Goal: Task Accomplishment & Management: Manage account settings

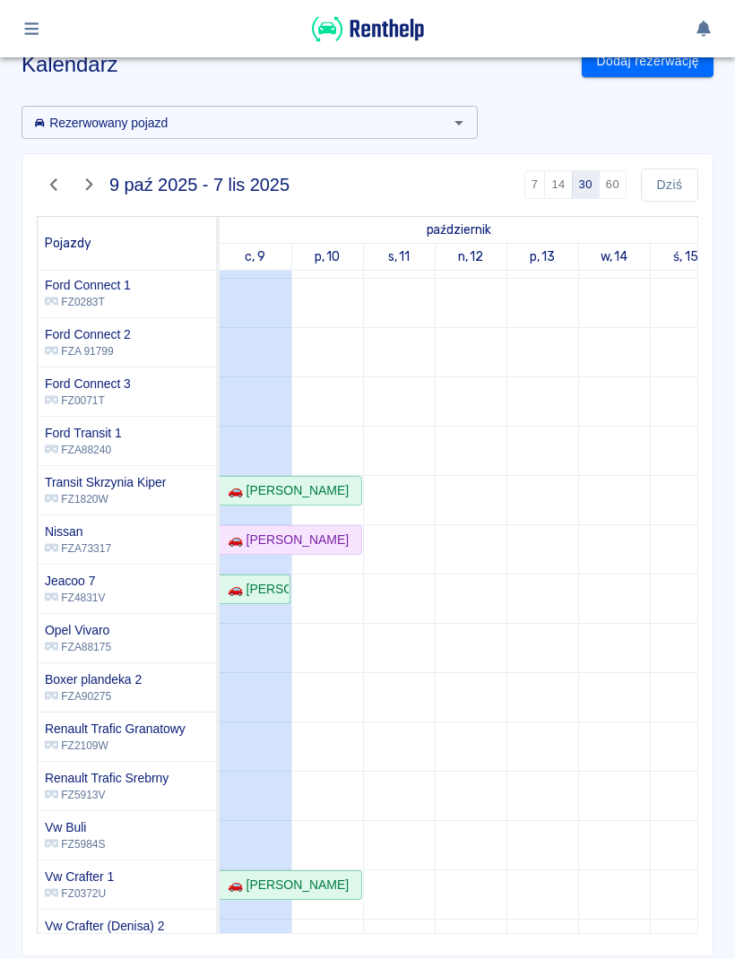
scroll to position [201, -2]
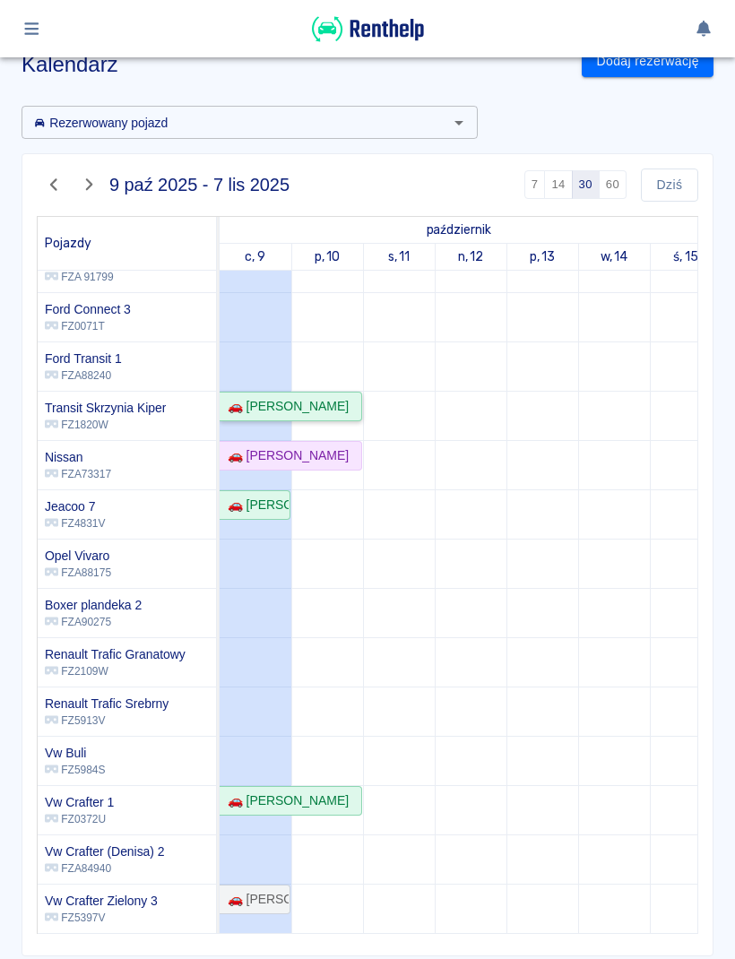
click at [349, 411] on div "🚗 [PERSON_NAME]" at bounding box center [284, 406] width 128 height 19
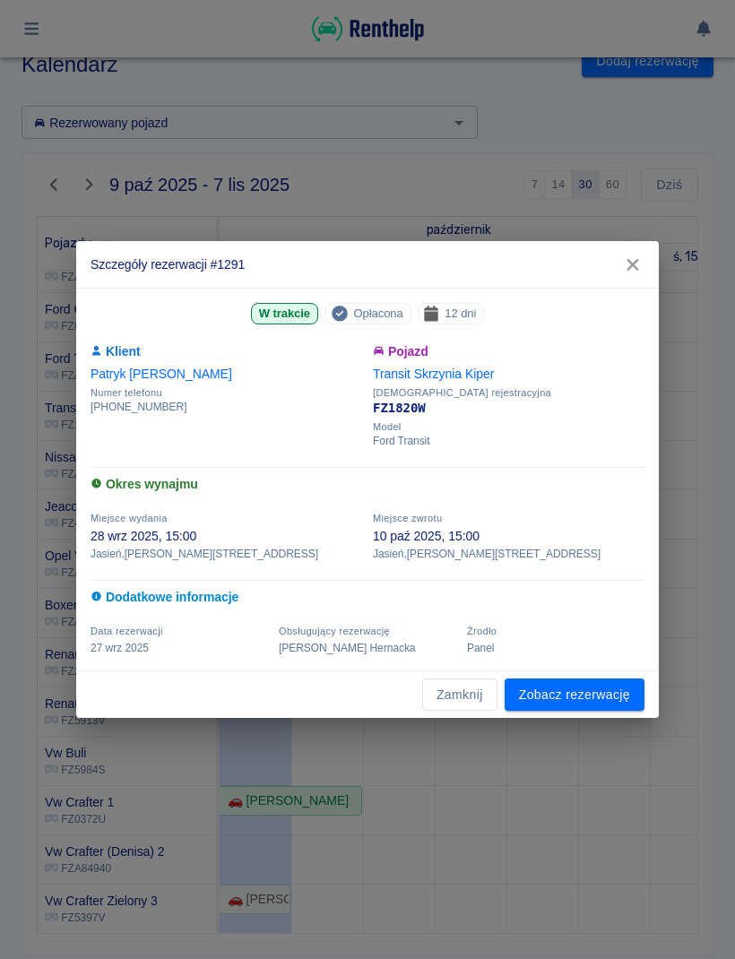
click at [459, 696] on button "Zamknij" at bounding box center [459, 695] width 75 height 33
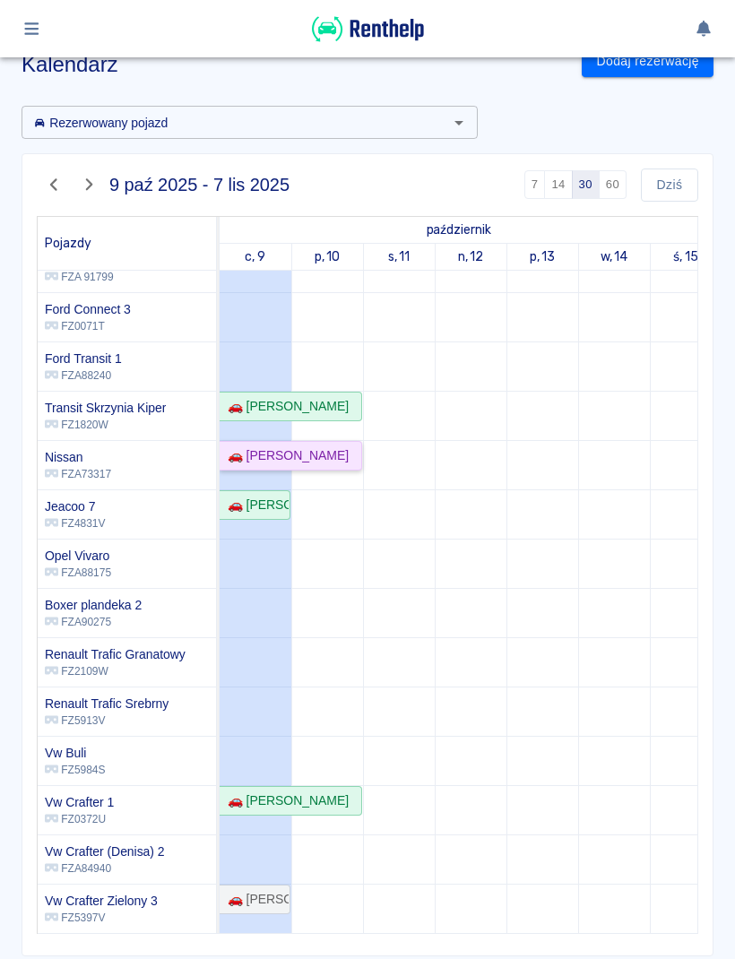
click at [342, 455] on div "🚗 Łukasz Skoczeń" at bounding box center [290, 455] width 140 height 19
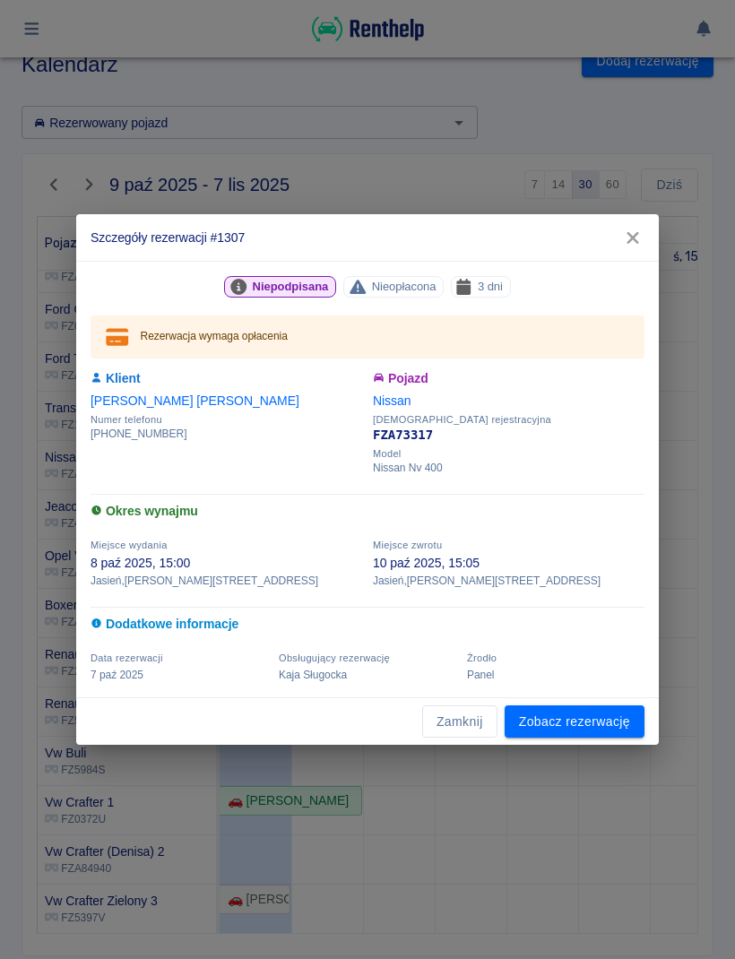
click at [473, 713] on button "Zamknij" at bounding box center [459, 721] width 75 height 33
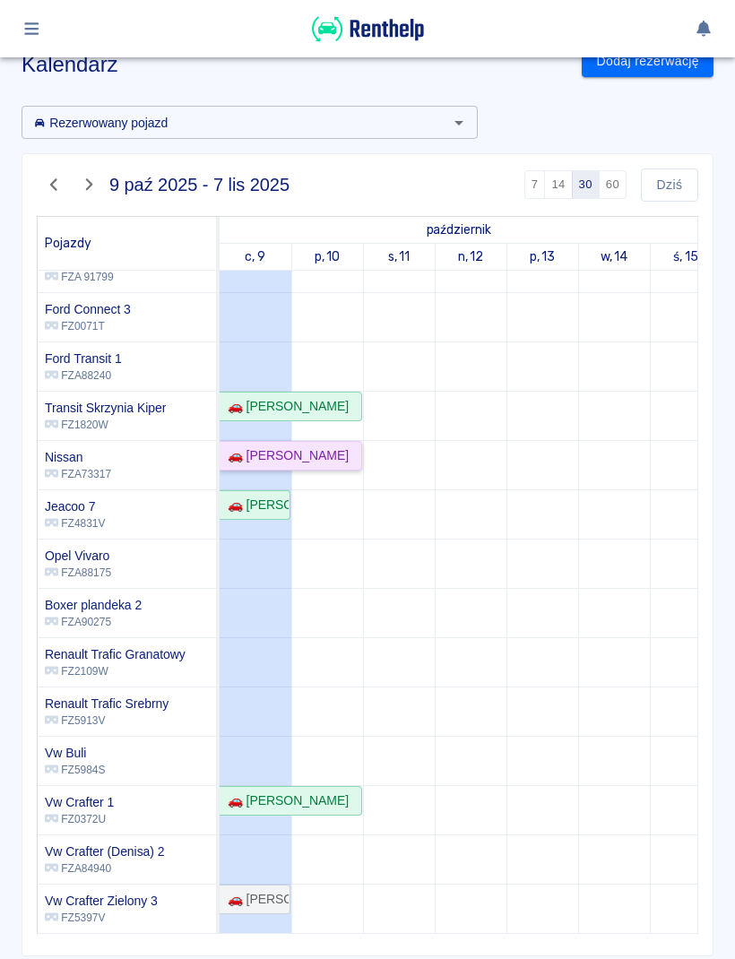
click at [310, 463] on div "🚗 Łukasz Skoczeń" at bounding box center [284, 455] width 128 height 19
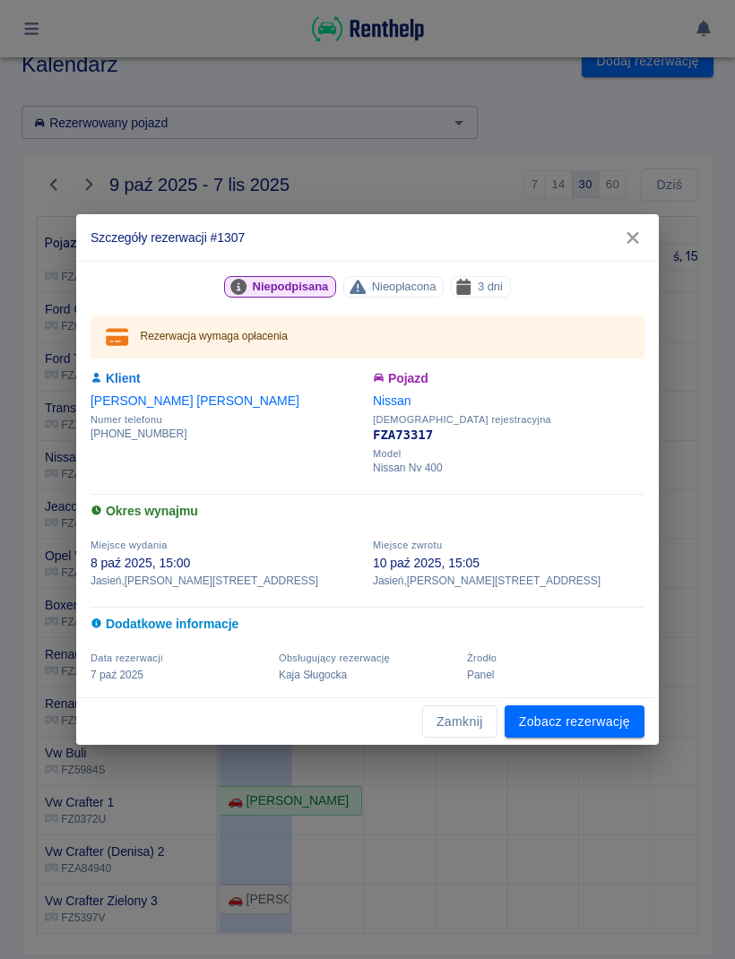
click at [610, 731] on link "Zobacz rezerwację" at bounding box center [575, 721] width 140 height 33
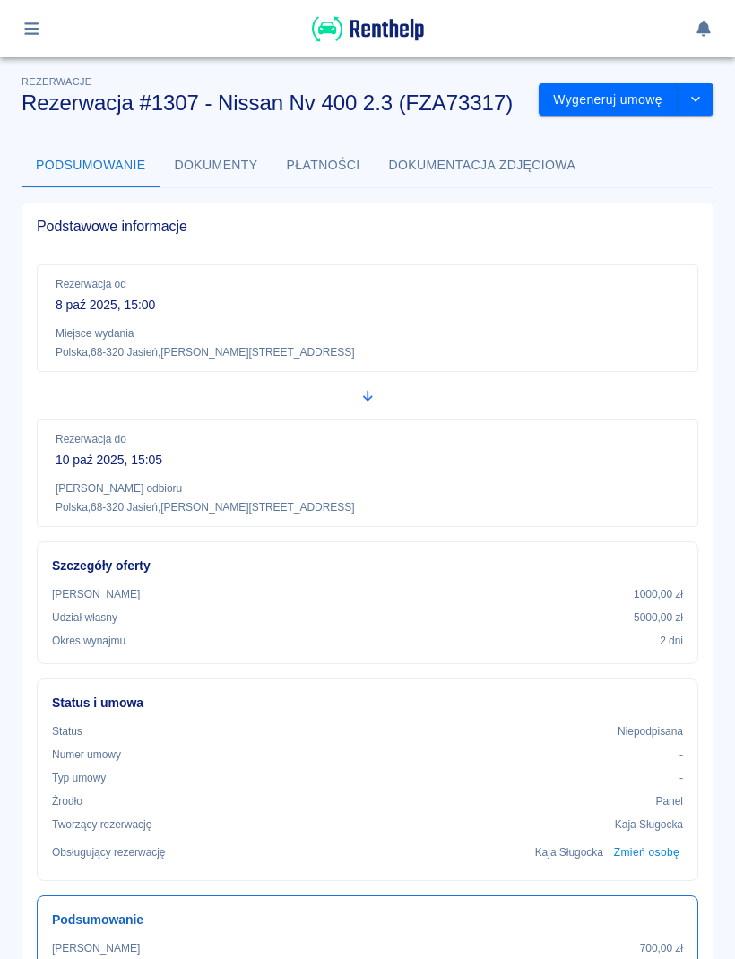
click at [702, 98] on icon "drop-down" at bounding box center [695, 99] width 14 height 12
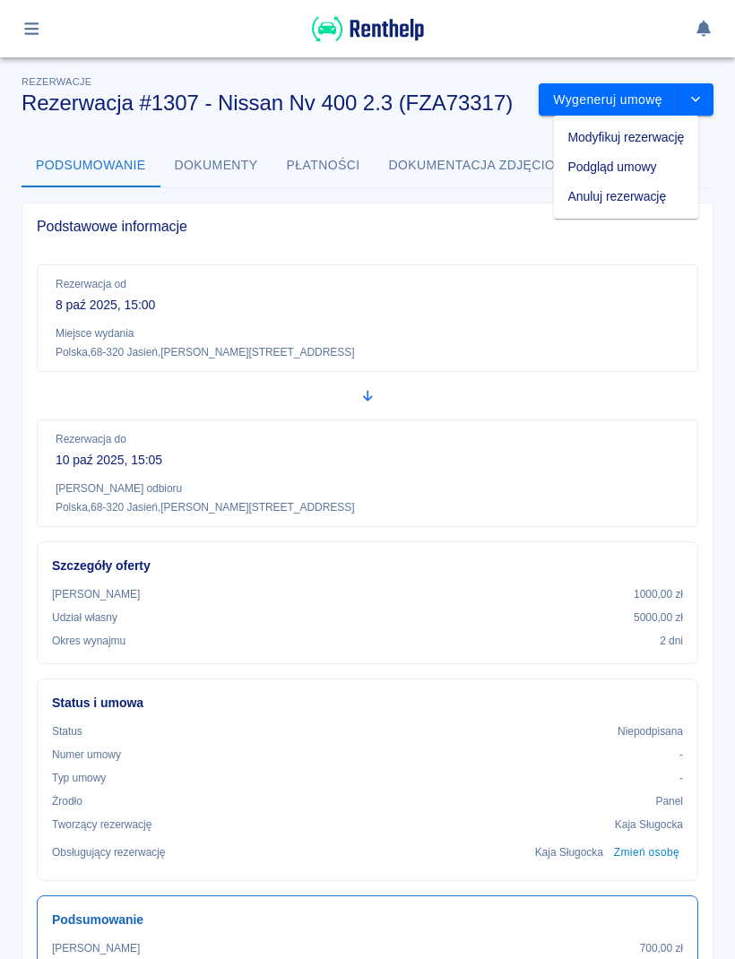
click at [649, 206] on li "Anuluj rezerwację" at bounding box center [626, 197] width 145 height 30
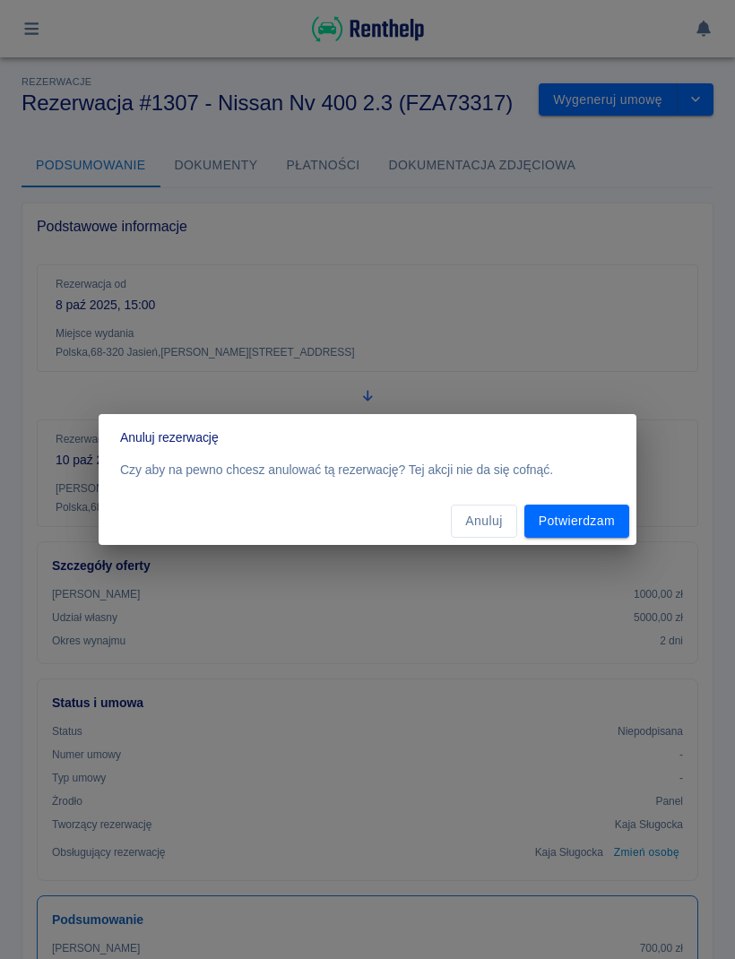
click at [596, 516] on button "Potwierdzam" at bounding box center [576, 521] width 105 height 33
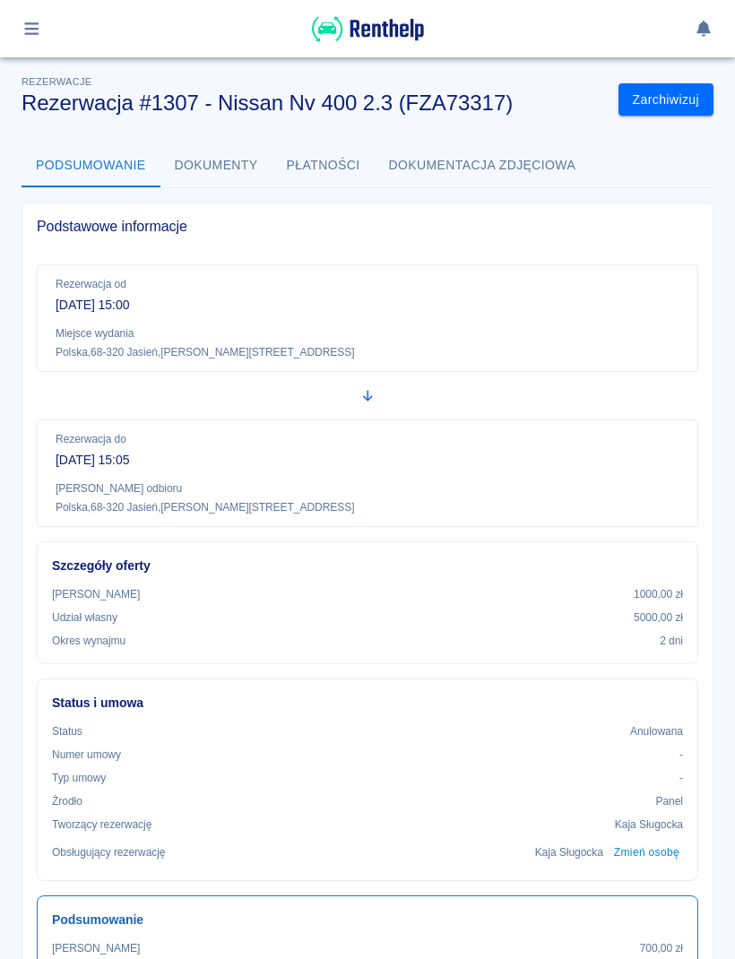
click at [664, 104] on button "Zarchiwizuj" at bounding box center [665, 99] width 95 height 33
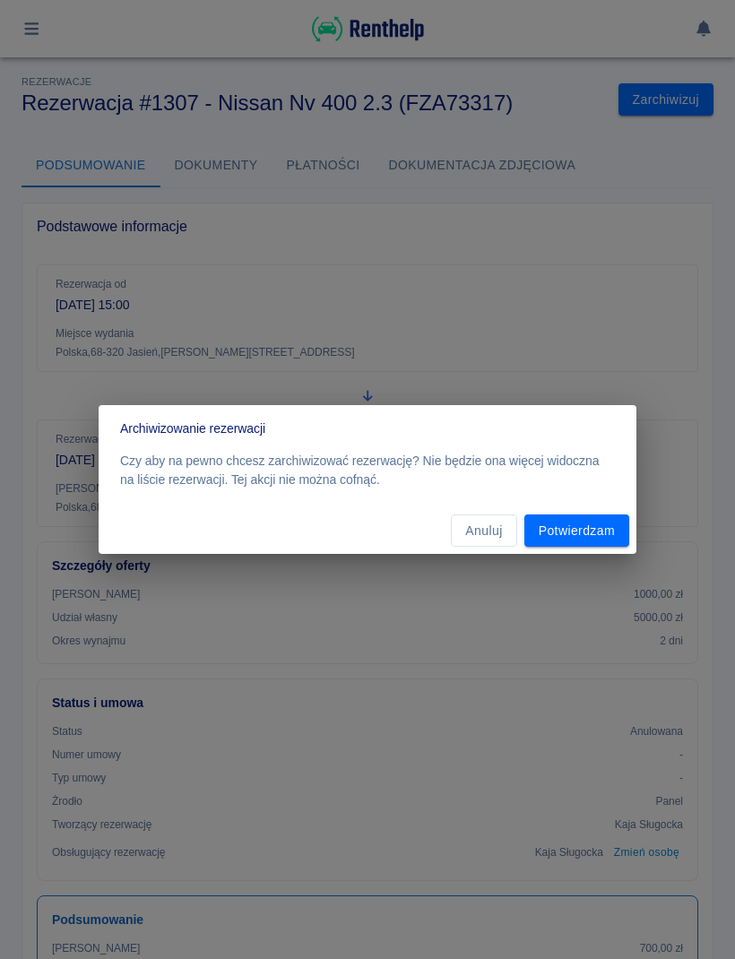
click at [599, 526] on button "Potwierdzam" at bounding box center [576, 530] width 105 height 33
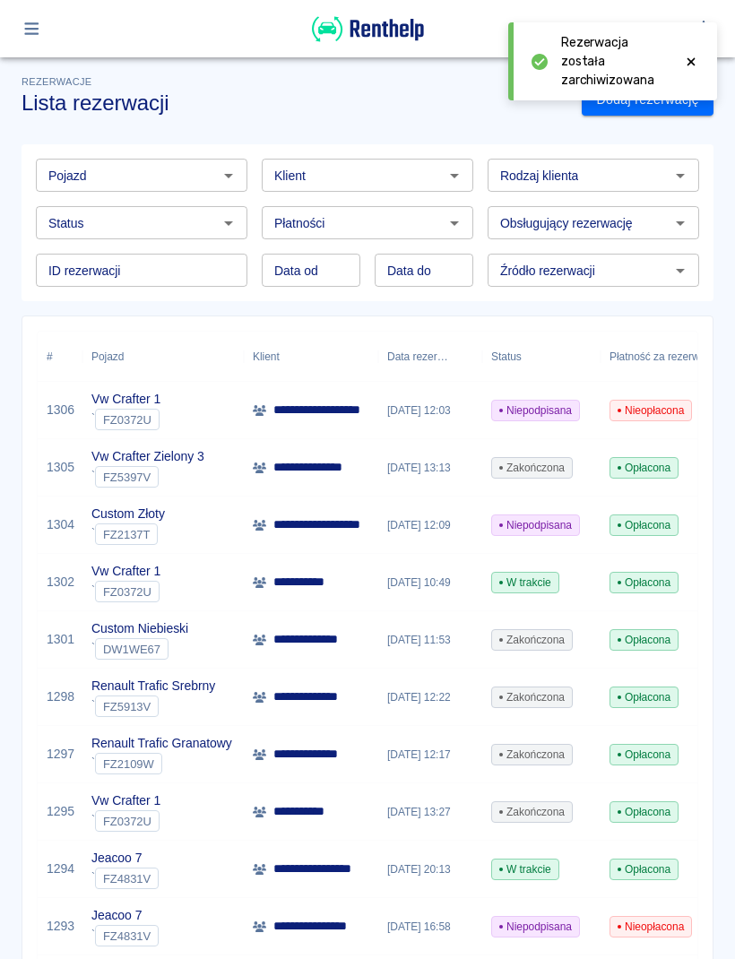
click at [438, 403] on div "[DATE] 12:03" at bounding box center [430, 410] width 104 height 57
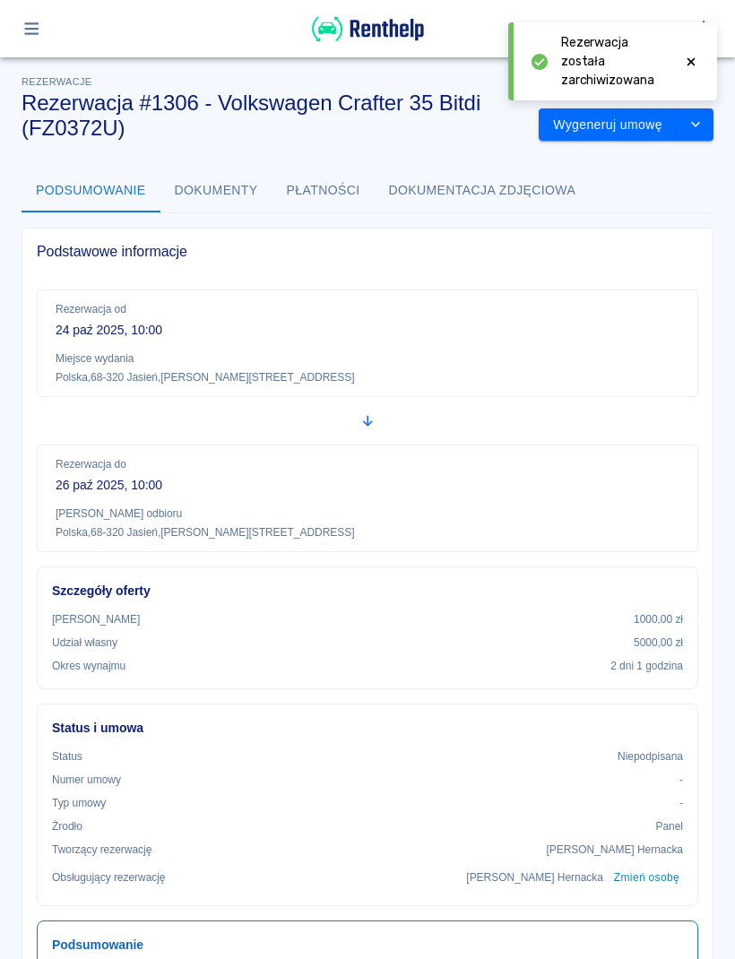
click at [36, 27] on icon "button" at bounding box center [32, 29] width 21 height 16
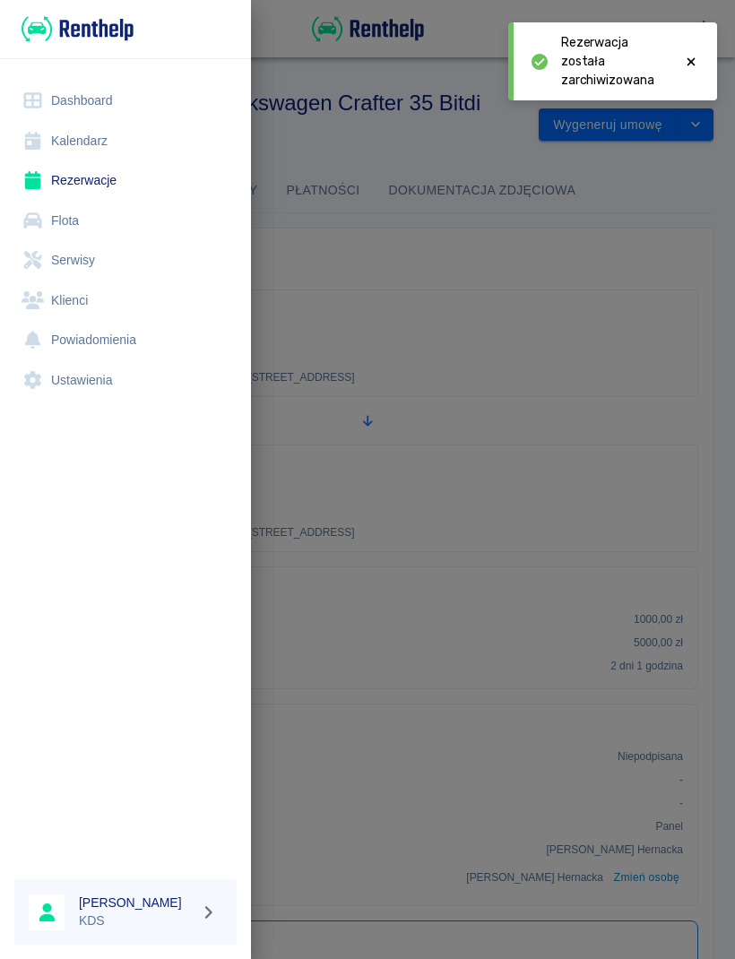
click at [99, 137] on link "Kalendarz" at bounding box center [125, 141] width 222 height 40
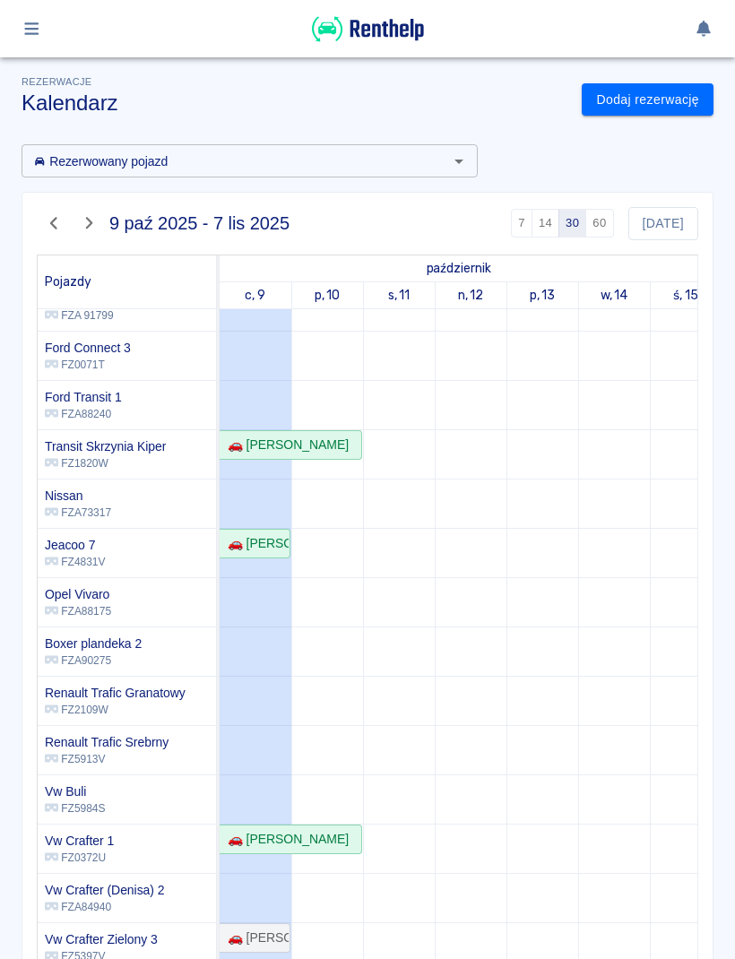
scroll to position [273, 0]
click at [664, 106] on link "Dodaj rezerwację" at bounding box center [648, 99] width 132 height 33
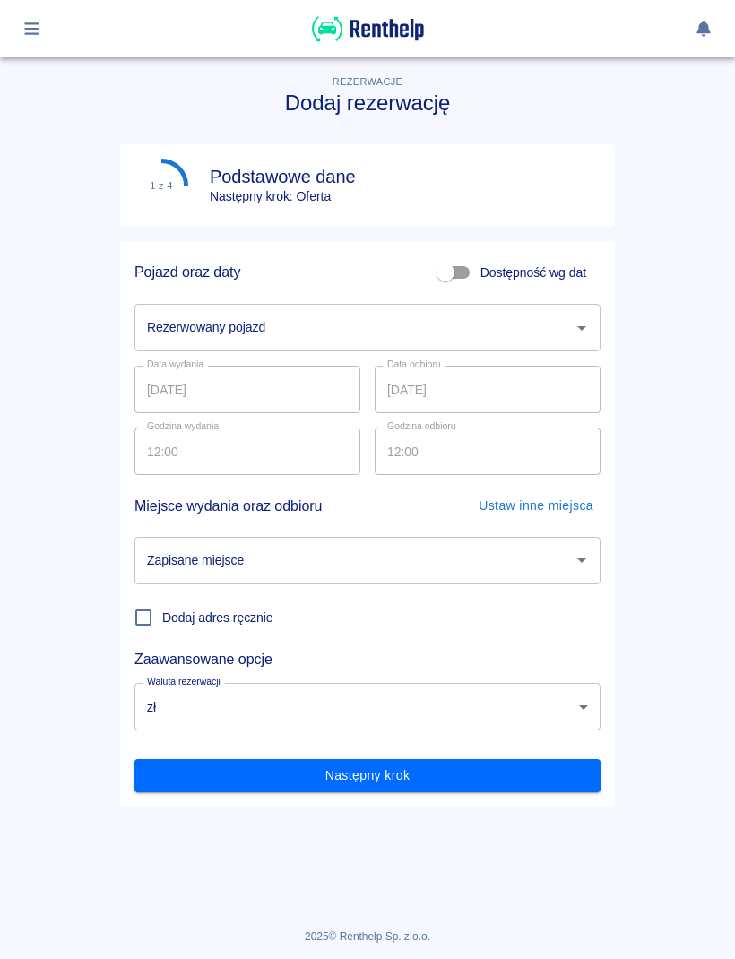
click at [565, 340] on input "Rezerwowany pojazd" at bounding box center [354, 327] width 423 height 31
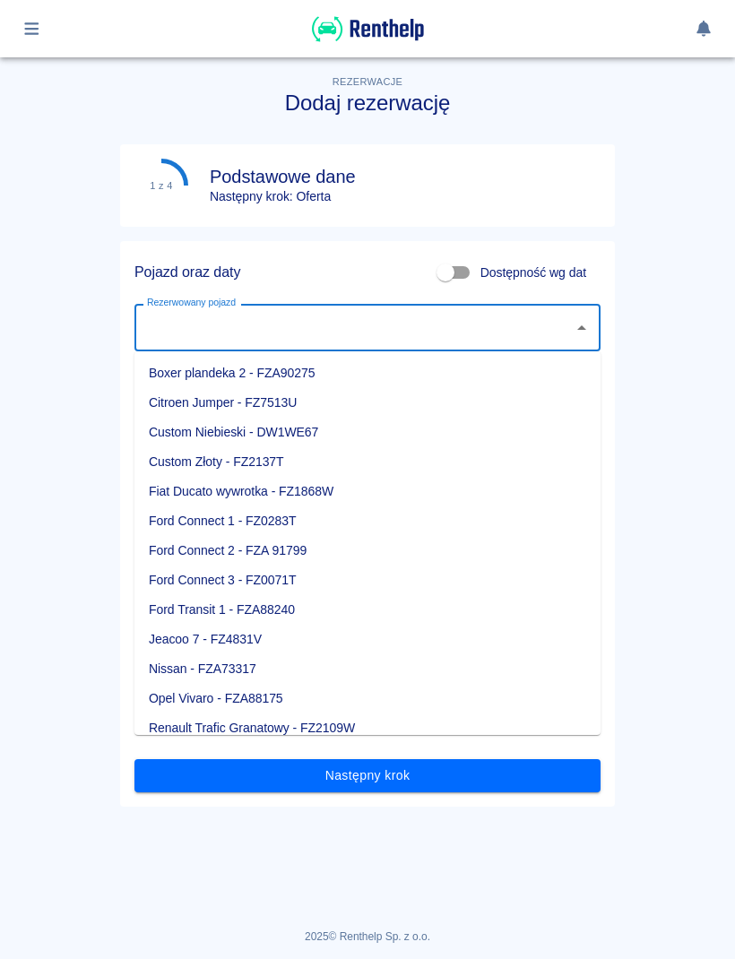
click at [309, 437] on li "Custom Niebieski - DW1WE67" at bounding box center [367, 433] width 466 height 30
type input "Custom Niebieski - DW1WE67"
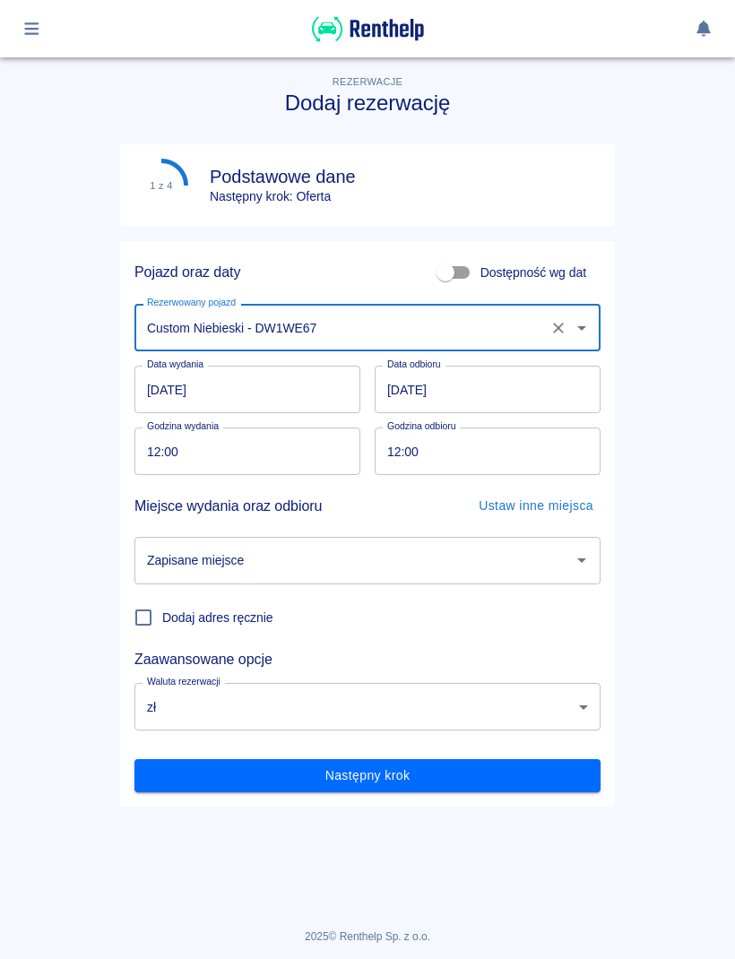
click at [301, 388] on input "[DATE]" at bounding box center [247, 390] width 226 height 48
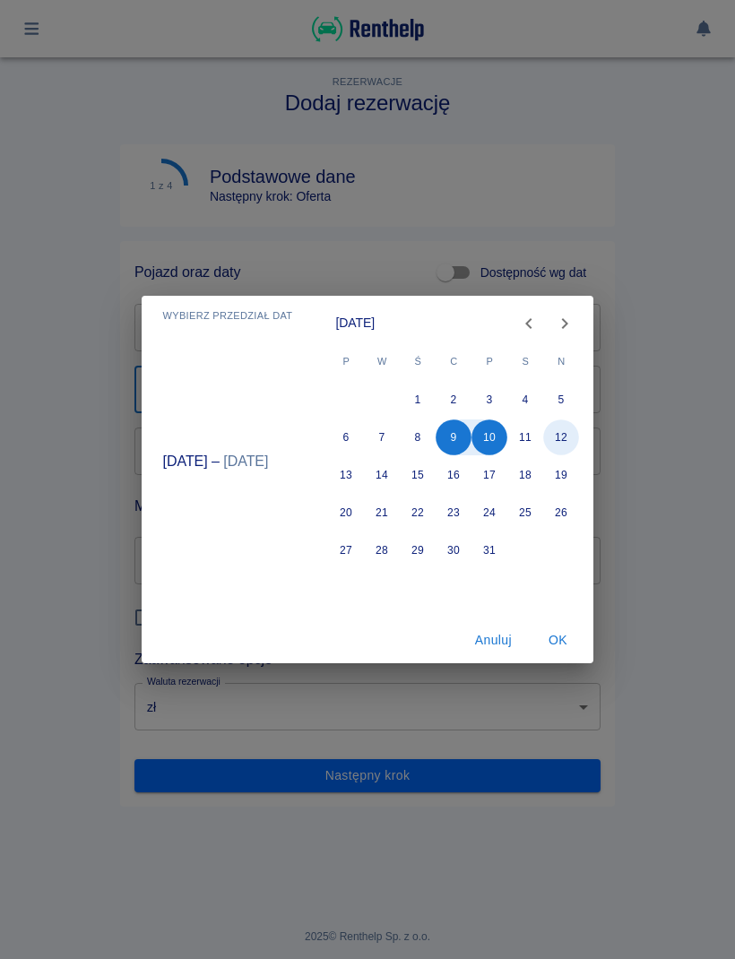
click at [560, 447] on button "12" at bounding box center [562, 437] width 36 height 36
type input "[DATE]"
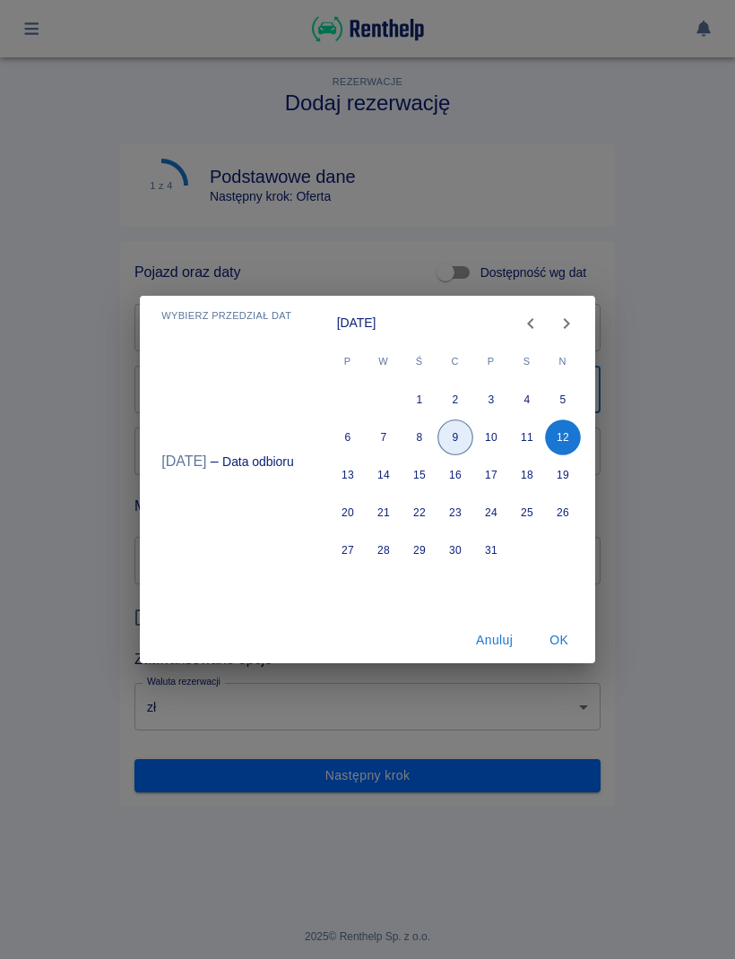
click at [453, 434] on button "9" at bounding box center [455, 437] width 36 height 36
type input "[DATE]"
click at [566, 443] on button "12" at bounding box center [563, 437] width 36 height 36
type input "[DATE]"
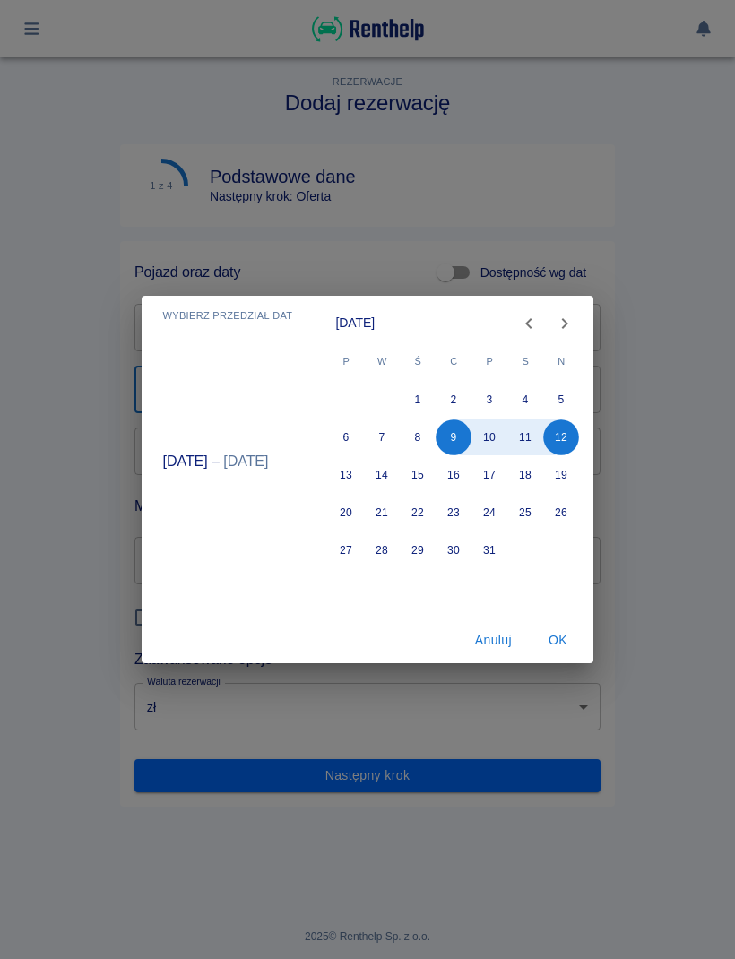
click at [562, 640] on button "OK" at bounding box center [557, 640] width 57 height 33
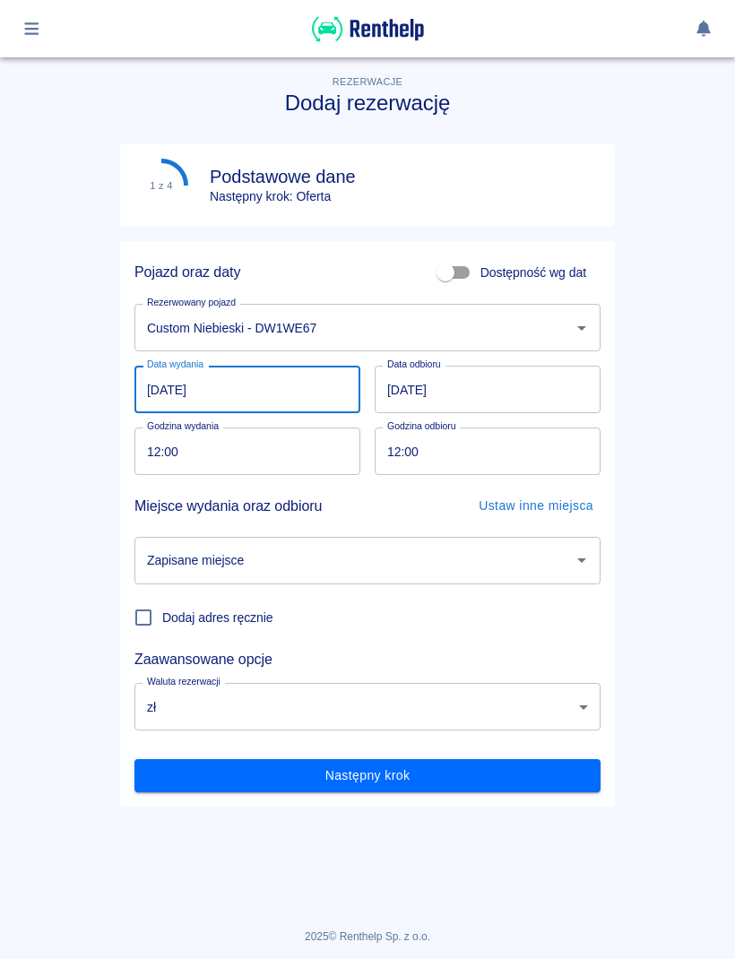
click at [560, 458] on input "12:00" at bounding box center [481, 452] width 213 height 48
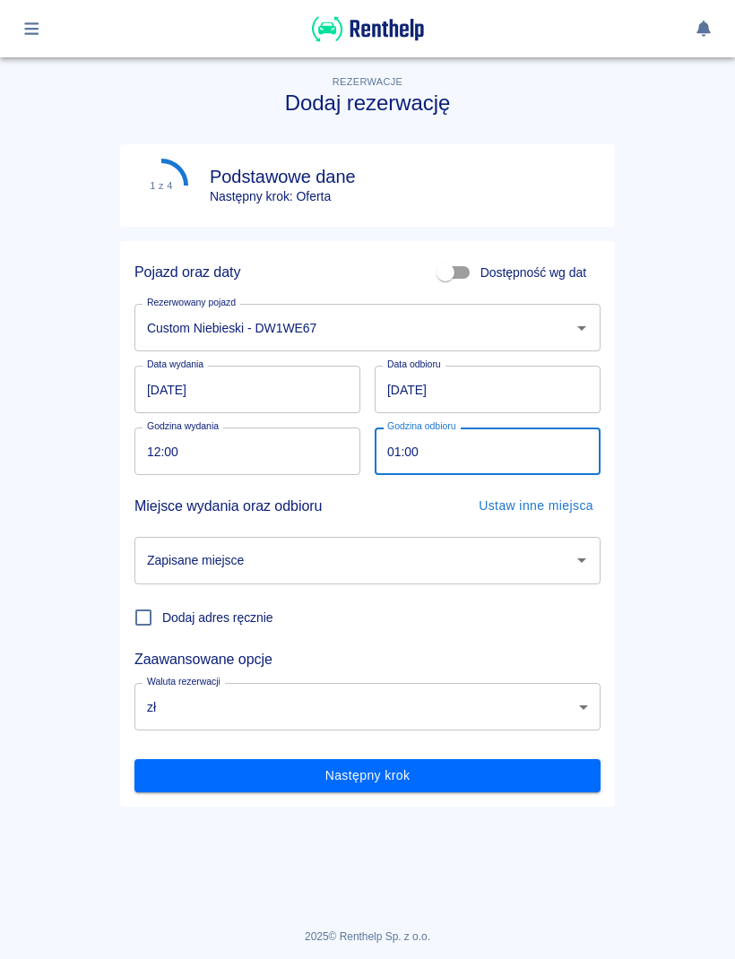
type input "16:00"
click at [469, 563] on input "Zapisane miejsce" at bounding box center [354, 560] width 423 height 31
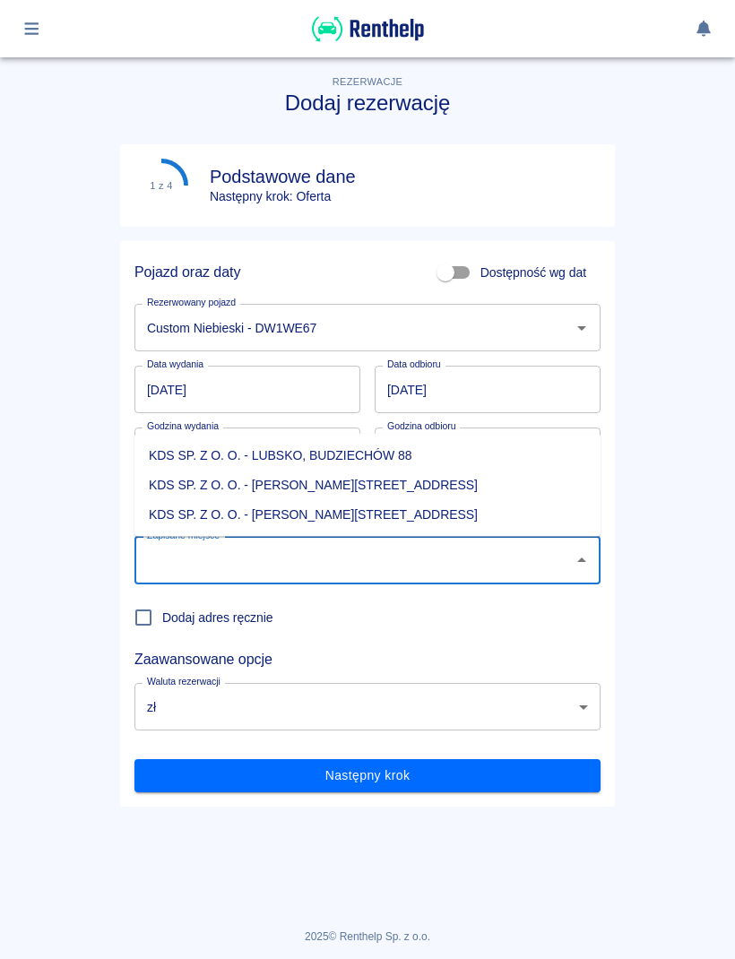
click at [378, 522] on li "KDS SP. Z O. O. - [PERSON_NAME][STREET_ADDRESS]" at bounding box center [367, 515] width 466 height 30
type input "KDS SP. Z O. O. - [PERSON_NAME][STREET_ADDRESS]"
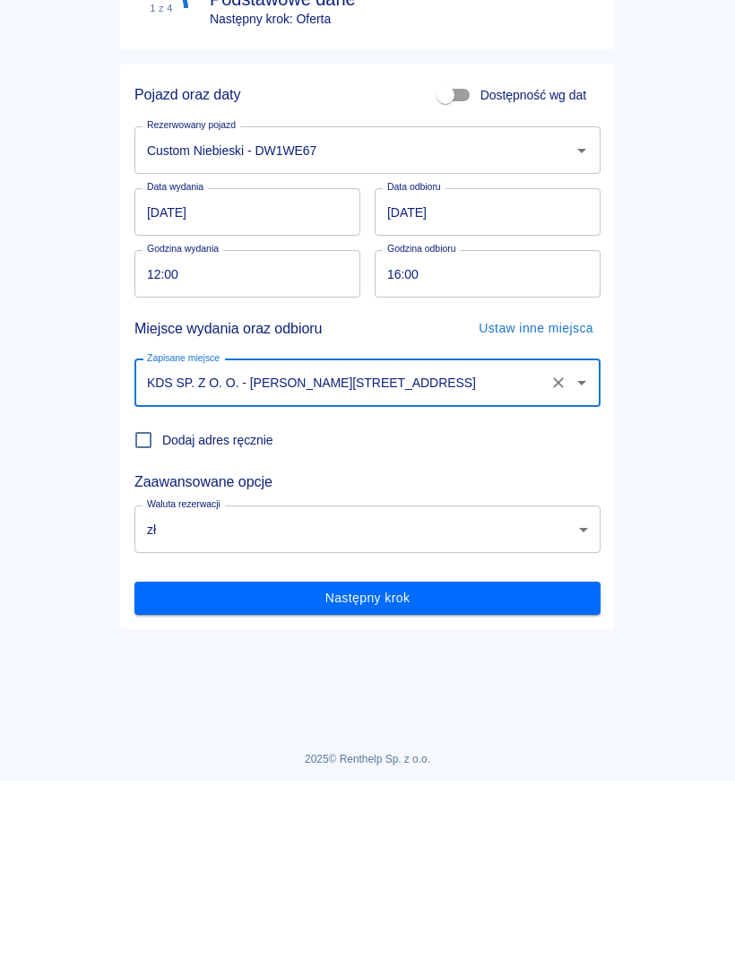
click at [532, 759] on button "Następny krok" at bounding box center [367, 775] width 466 height 33
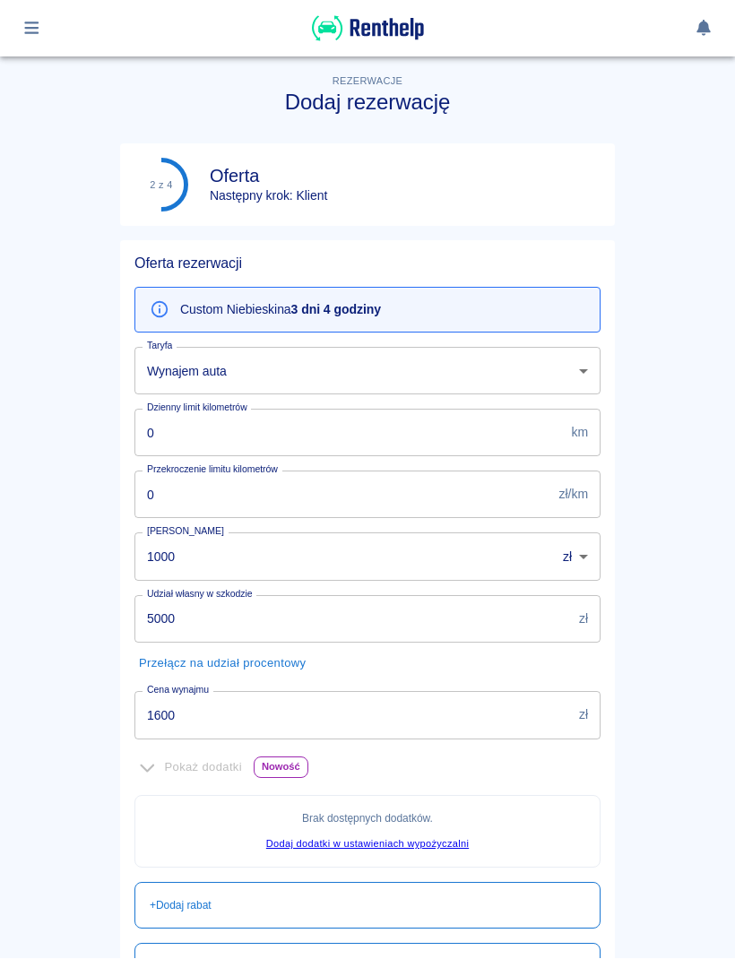
click at [497, 719] on input "1600" at bounding box center [352, 716] width 437 height 48
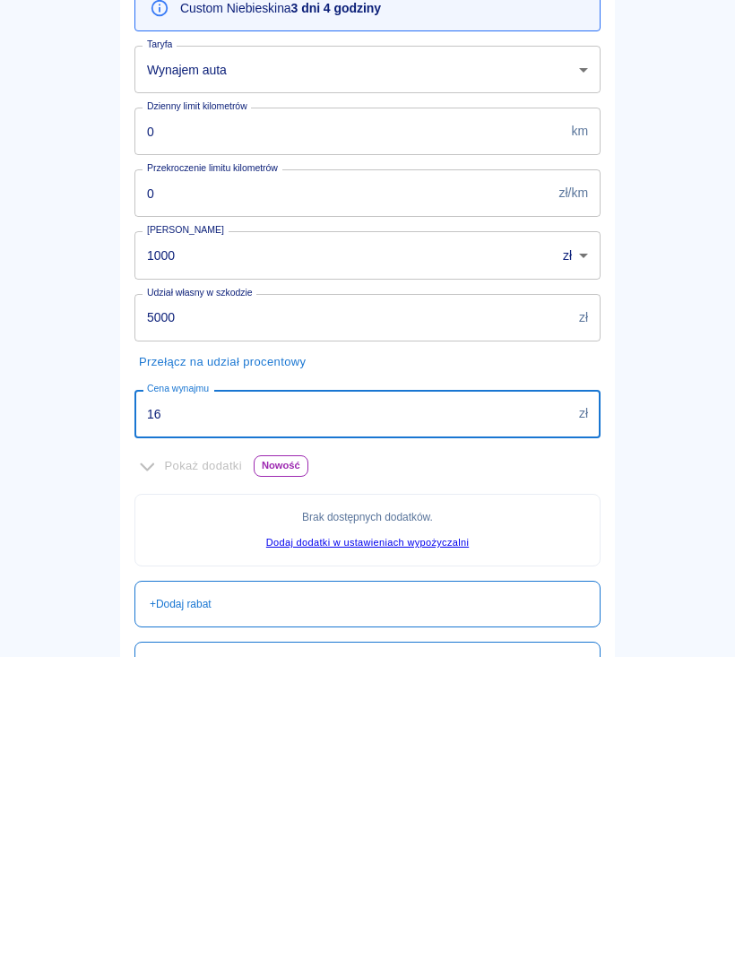
type input "1"
type input "600"
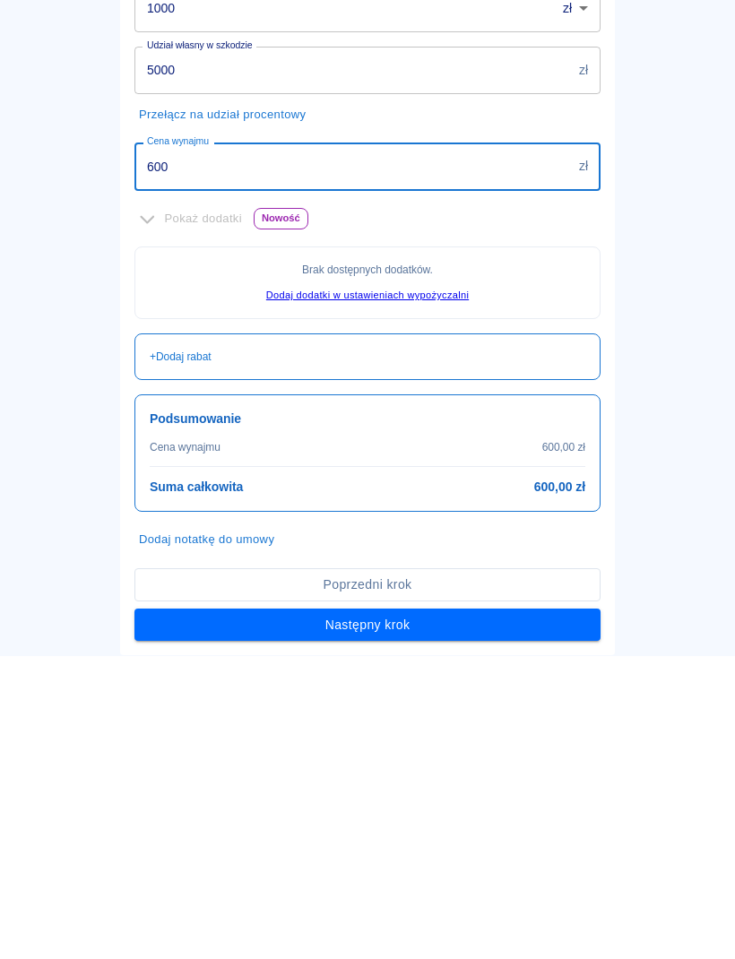
scroll to position [248, 0]
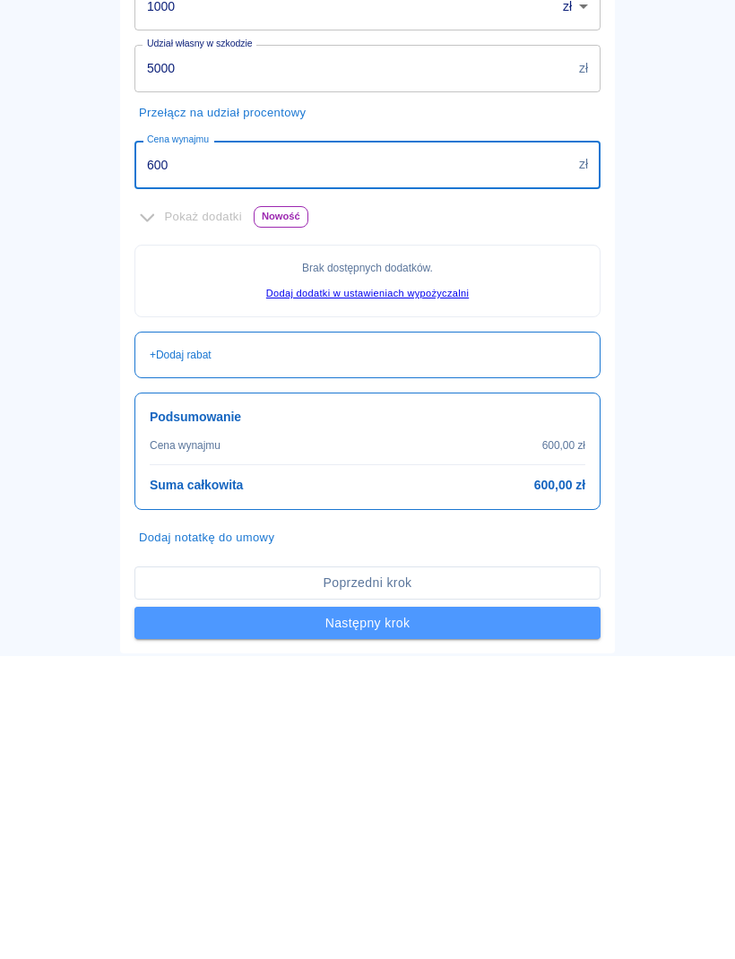
click at [548, 910] on button "Następny krok" at bounding box center [367, 926] width 466 height 33
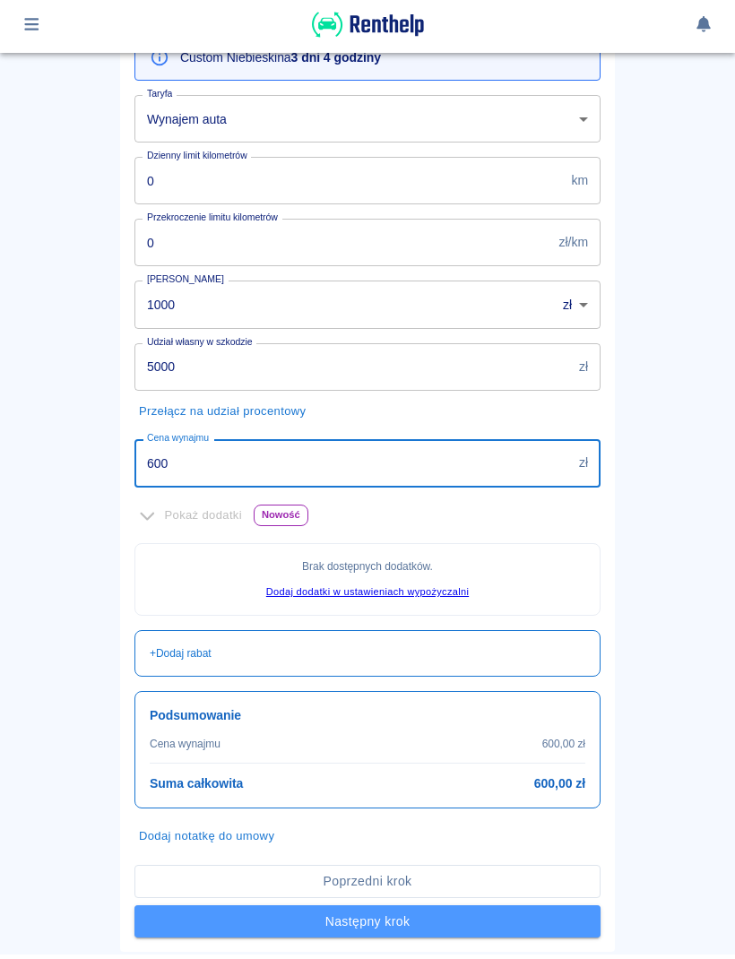
scroll to position [0, 0]
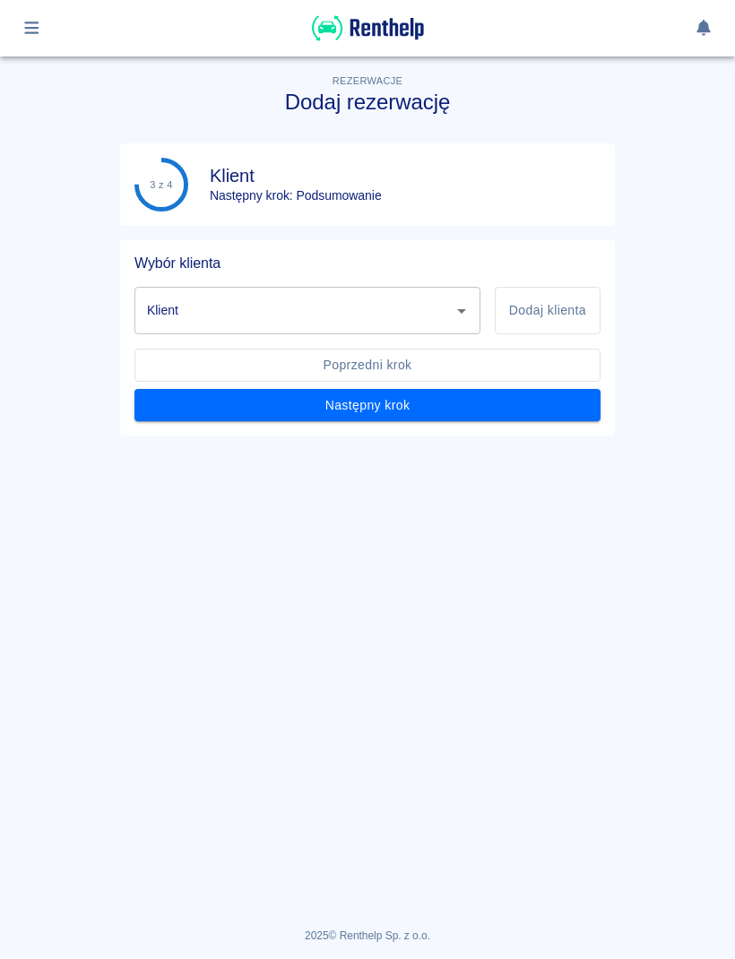
click at [467, 314] on icon "Otwórz" at bounding box center [462, 312] width 22 height 22
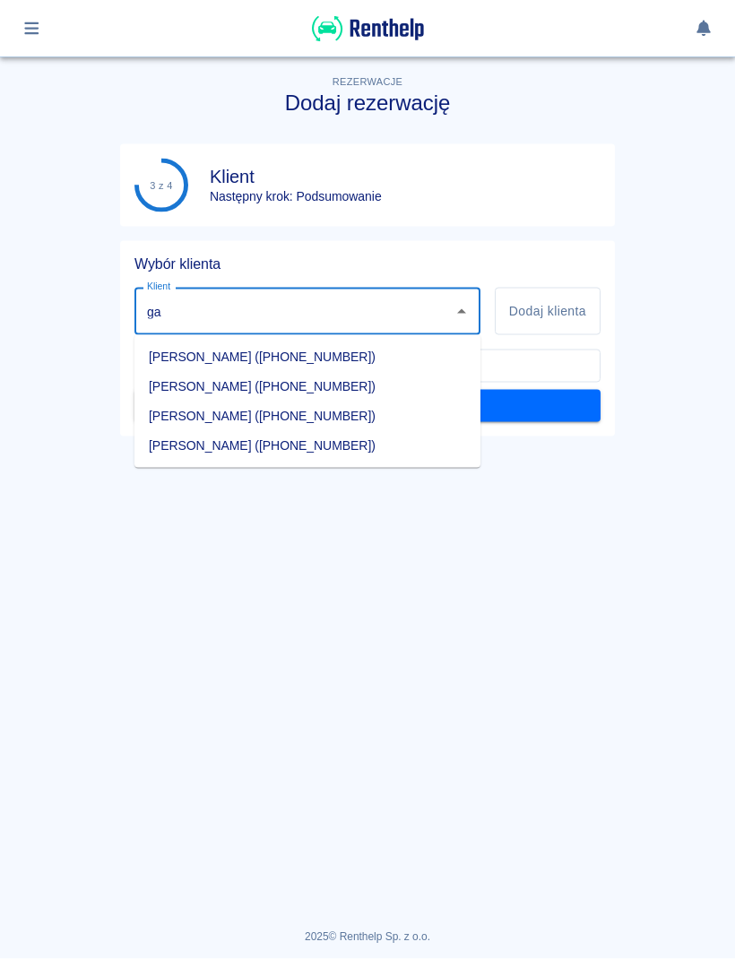
type input "g"
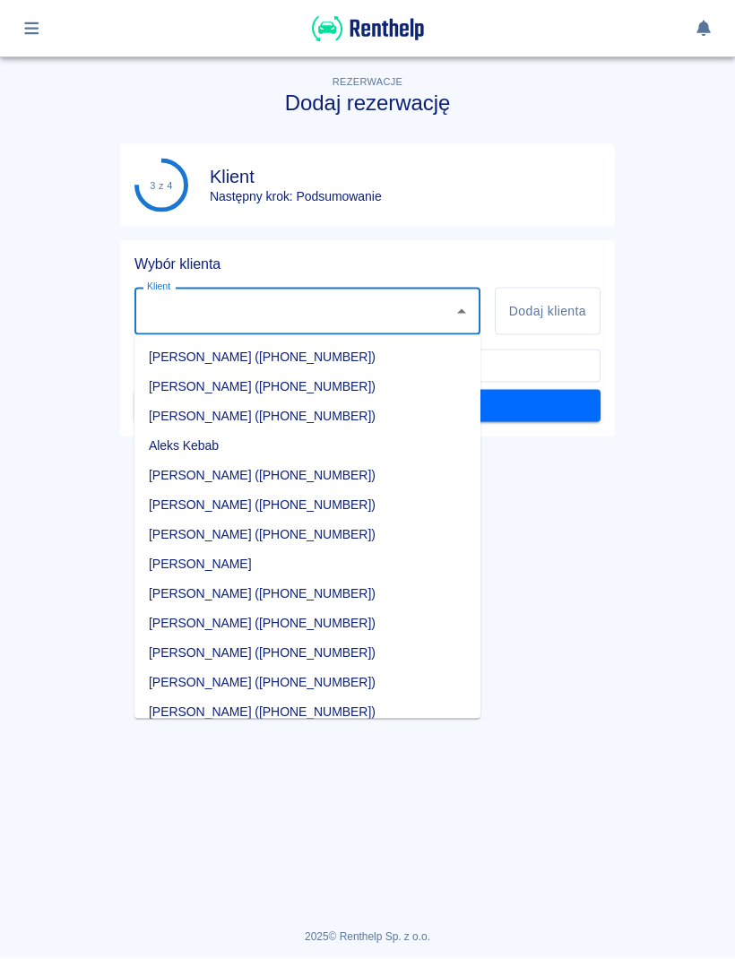
click at [584, 308] on button "Dodaj klienta" at bounding box center [548, 312] width 106 height 48
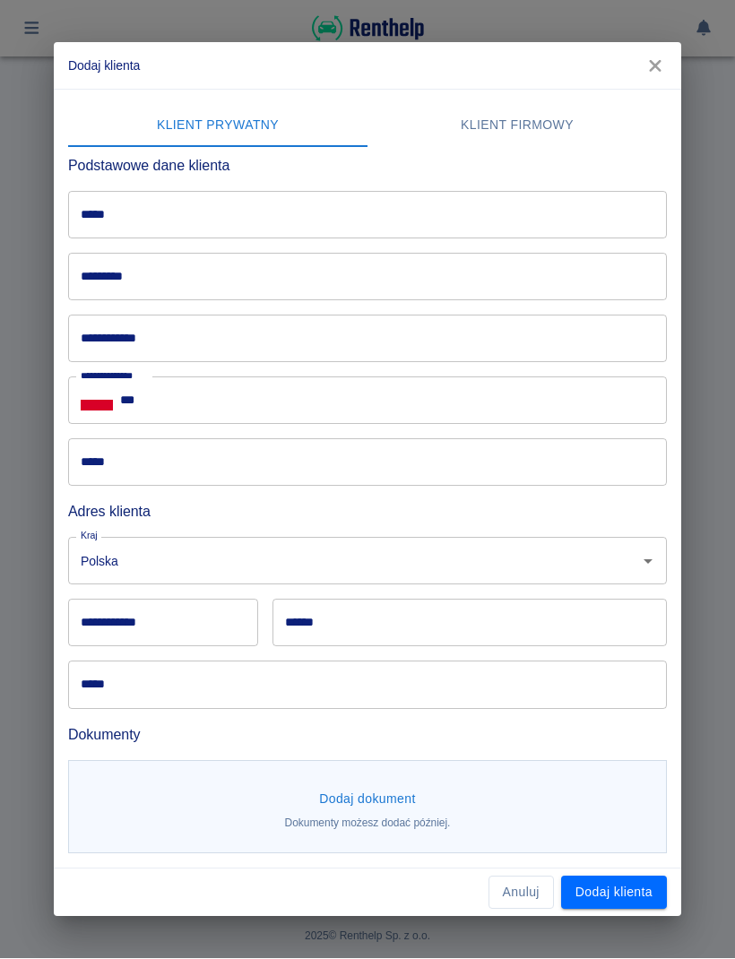
click at [500, 218] on input "*****" at bounding box center [367, 216] width 599 height 48
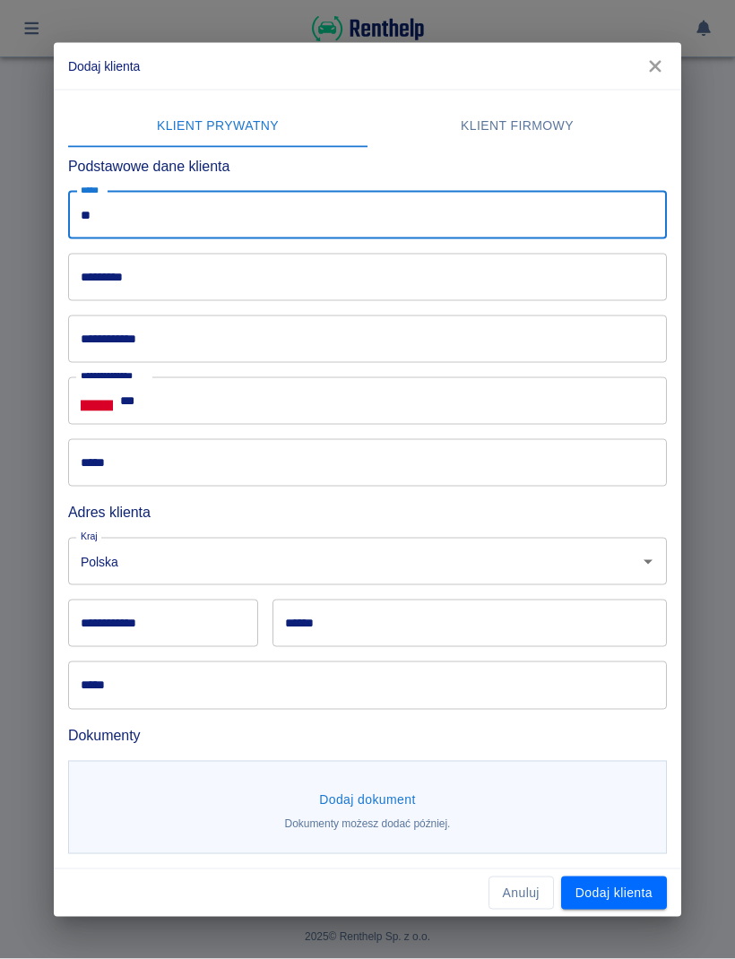
type input "*"
type input "******"
click at [588, 273] on input "*********" at bounding box center [367, 278] width 599 height 48
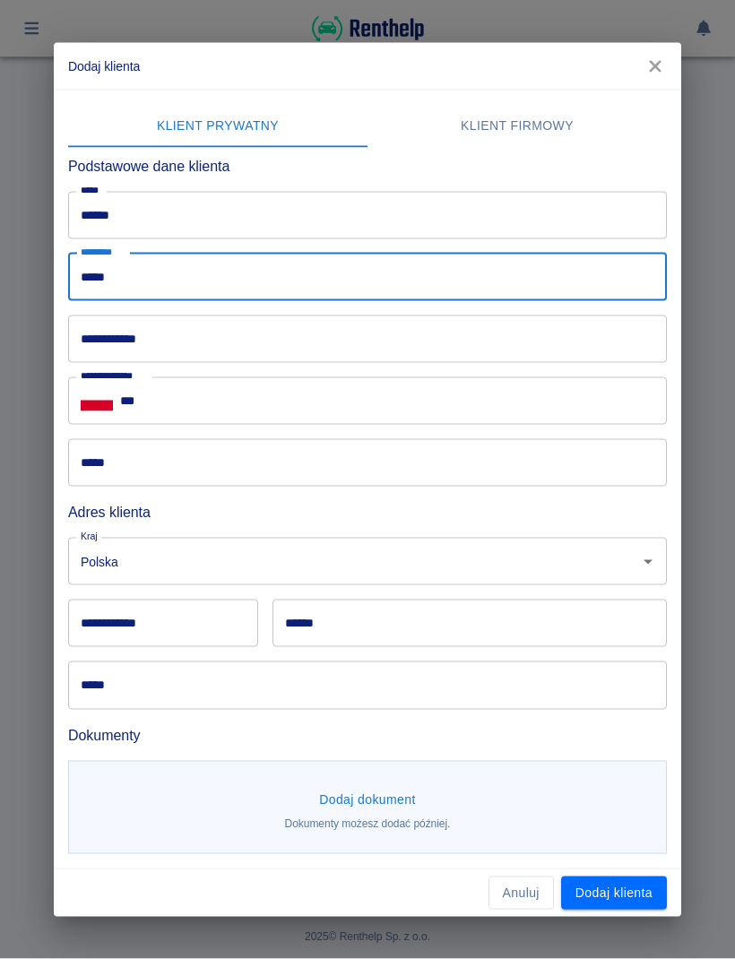
type input "*****"
click at [558, 221] on input "******" at bounding box center [367, 216] width 599 height 48
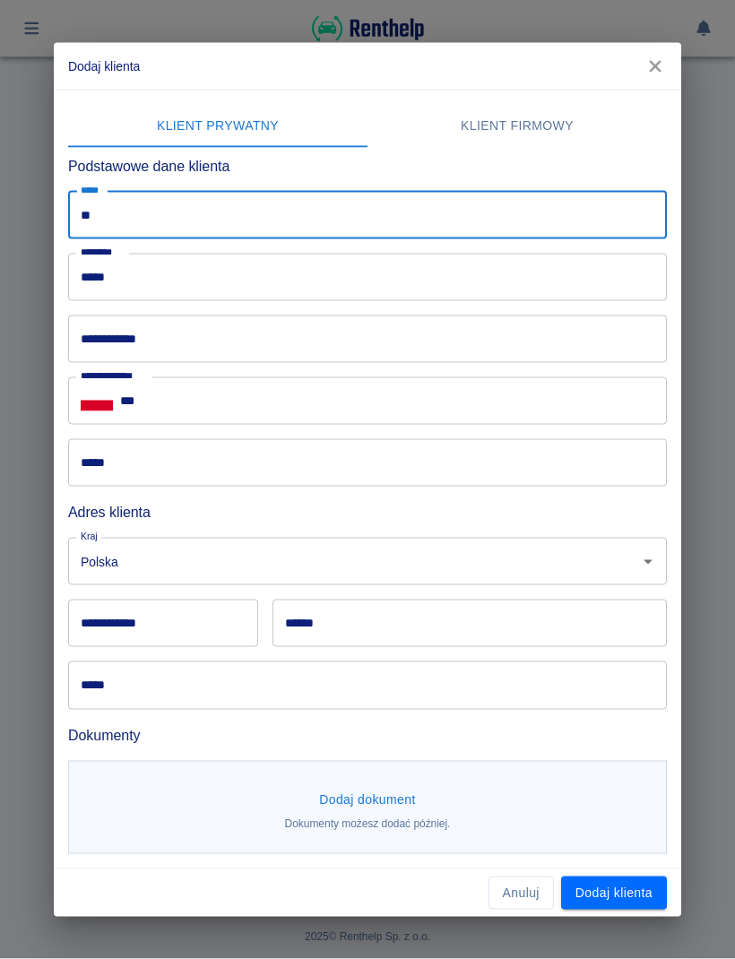
type input "*"
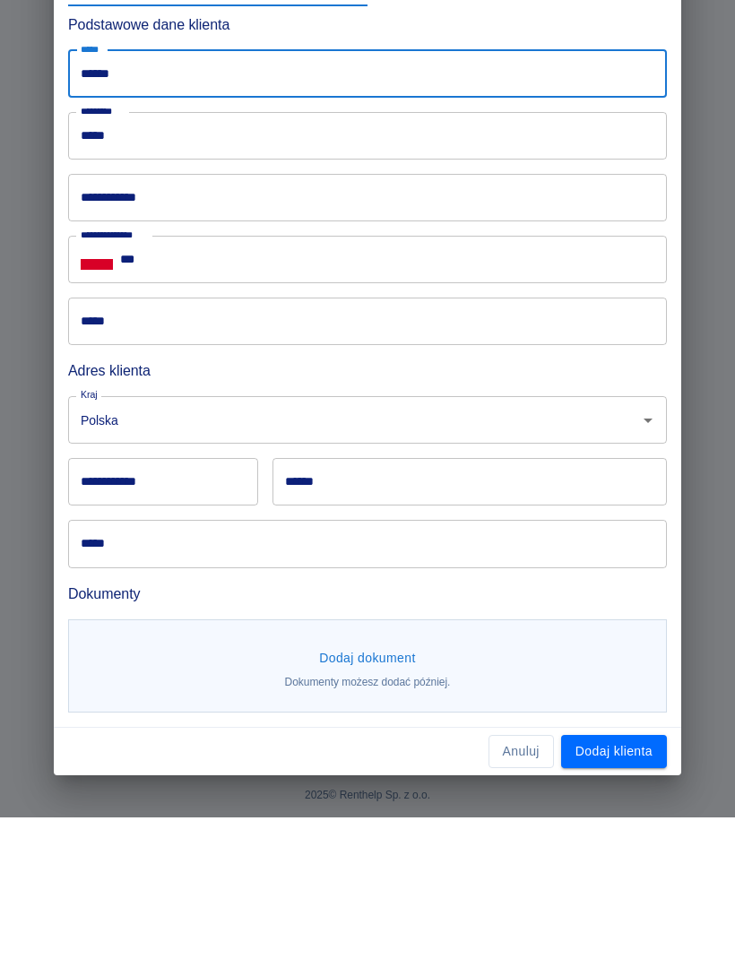
type input "******"
click at [534, 316] on input "**********" at bounding box center [367, 340] width 599 height 48
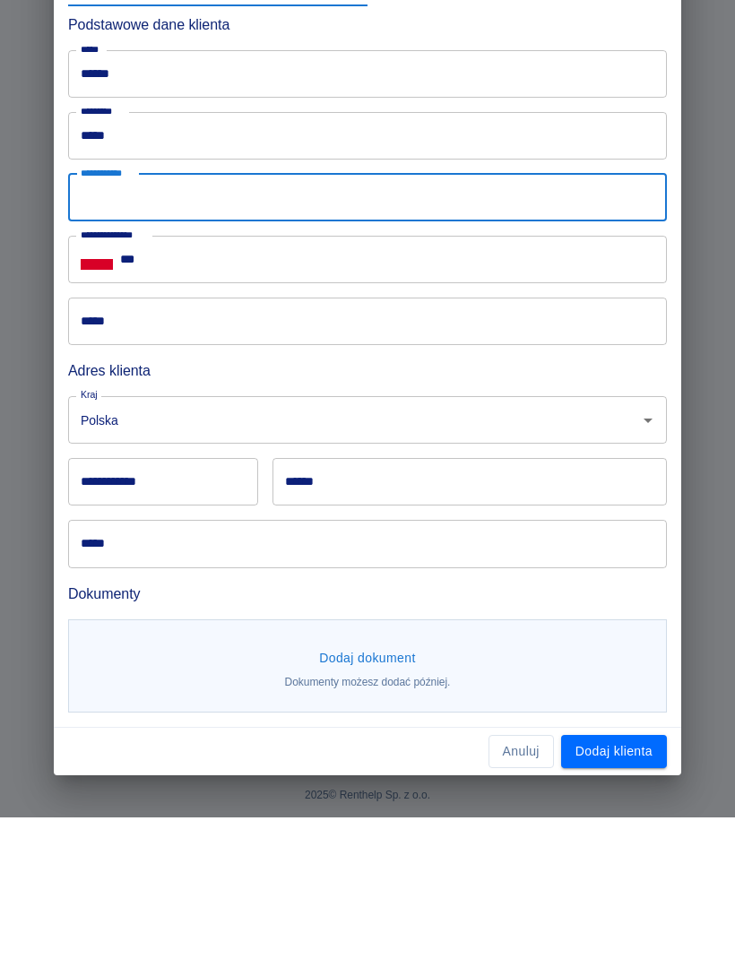
click at [512, 377] on input "***" at bounding box center [393, 401] width 547 height 48
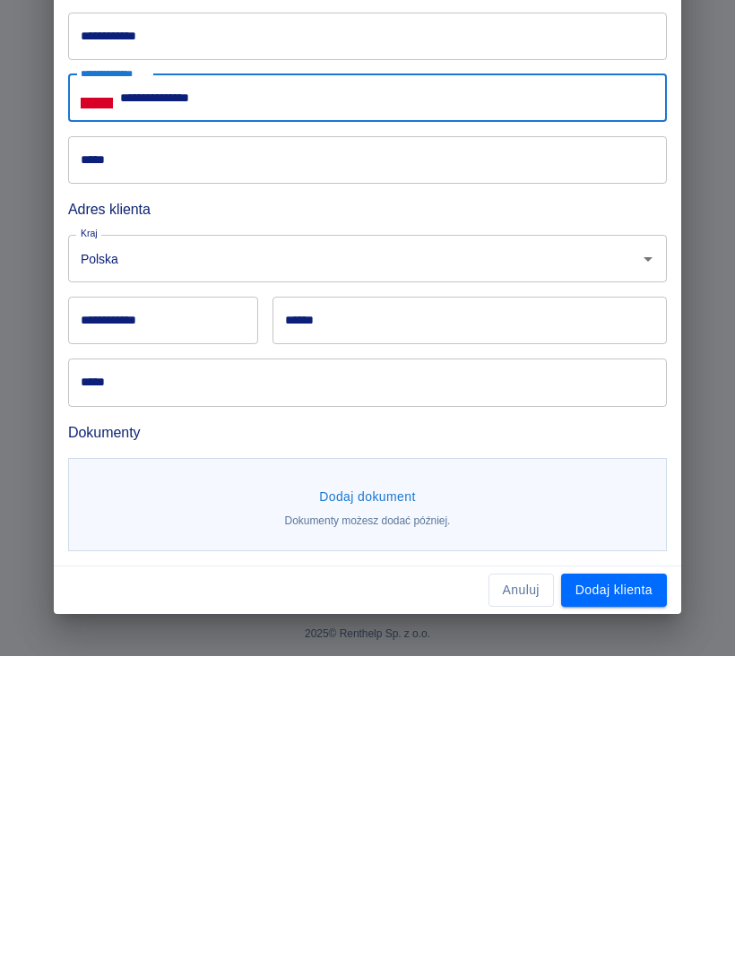
type input "**********"
click at [649, 877] on button "Dodaj klienta" at bounding box center [614, 893] width 106 height 33
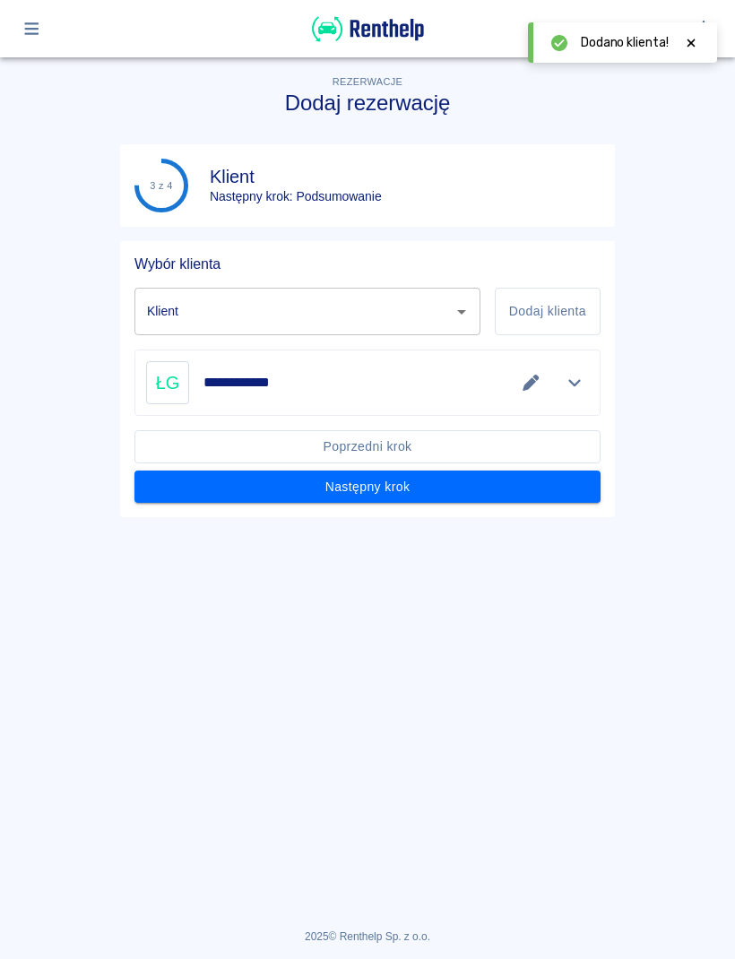
type input "[PERSON_NAME] ([PHONE_NUMBER])"
click at [572, 490] on button "Następny krok" at bounding box center [367, 487] width 466 height 33
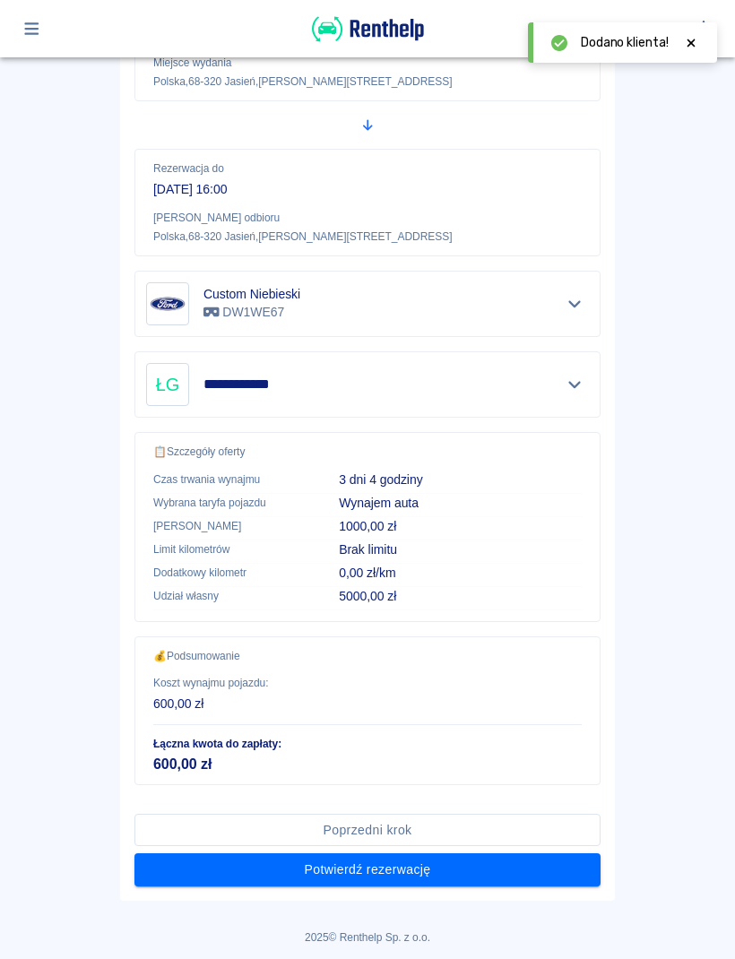
scroll to position [292, 0]
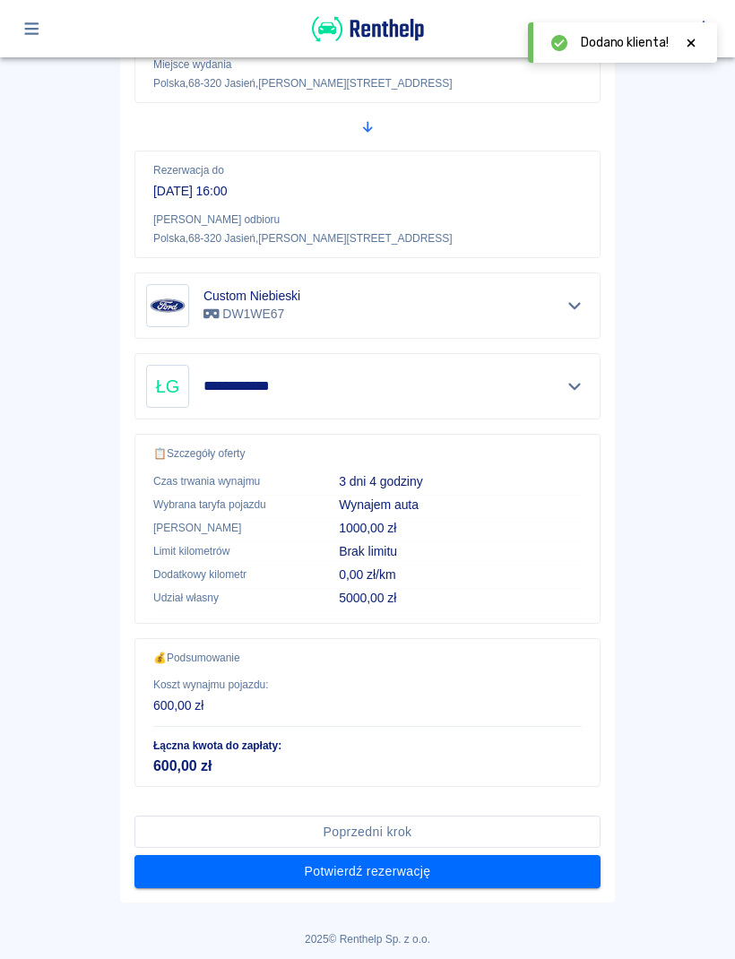
click at [539, 874] on button "Potwierdź rezerwację" at bounding box center [367, 871] width 466 height 33
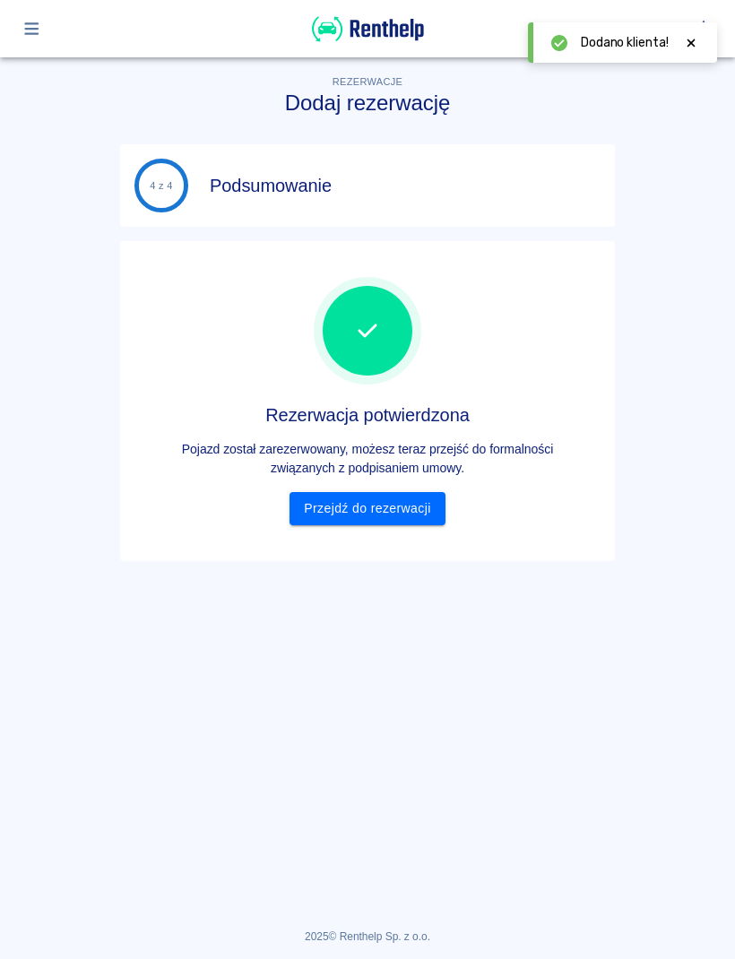
scroll to position [0, 0]
click at [387, 515] on link "Przejdź do rezerwacji" at bounding box center [367, 508] width 155 height 33
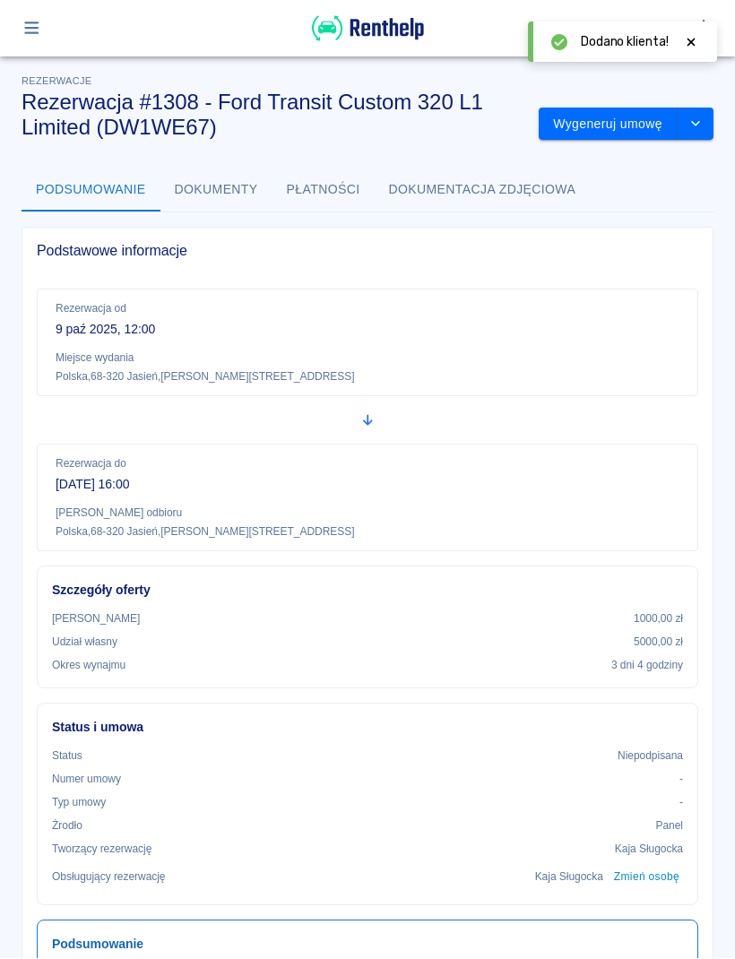
click at [43, 35] on button "button" at bounding box center [31, 28] width 35 height 30
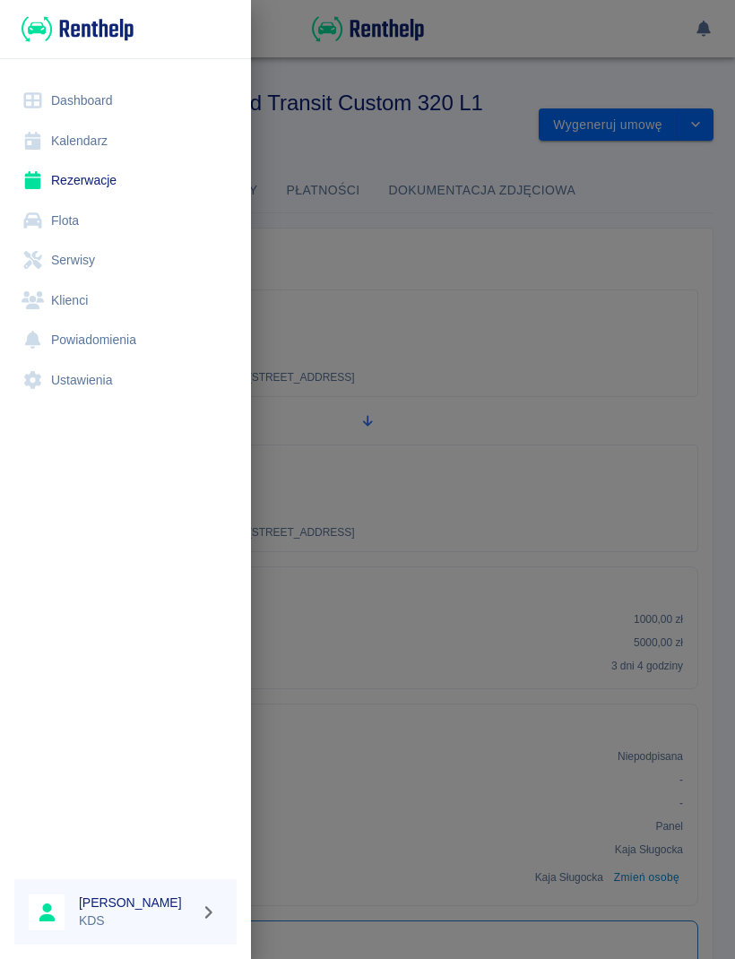
click at [99, 140] on link "Kalendarz" at bounding box center [125, 141] width 222 height 40
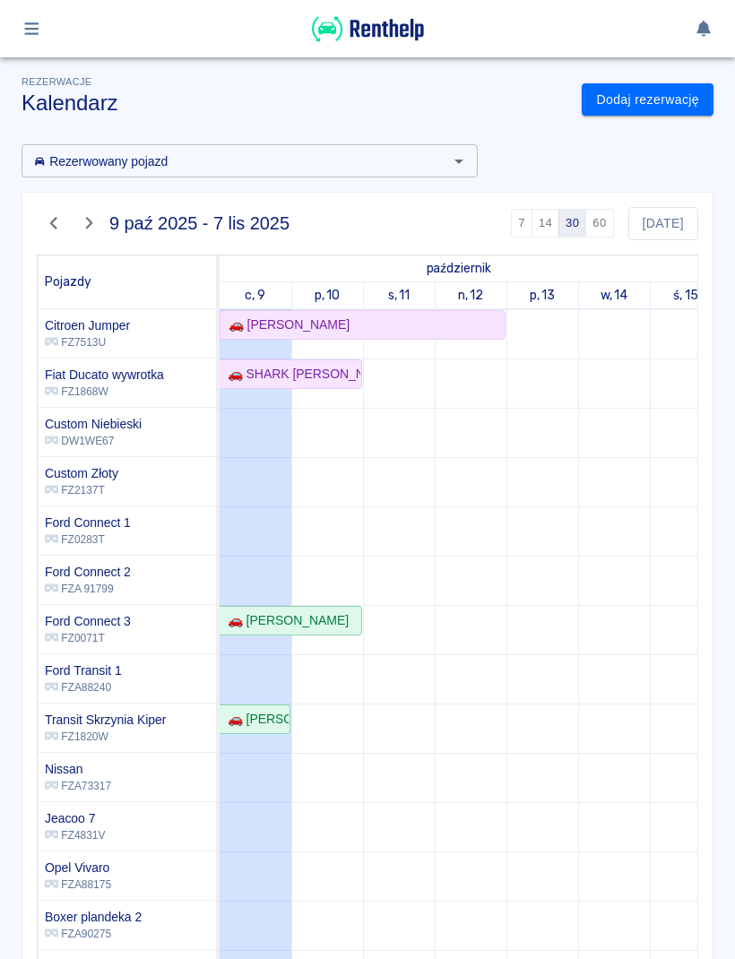
scroll to position [133, 0]
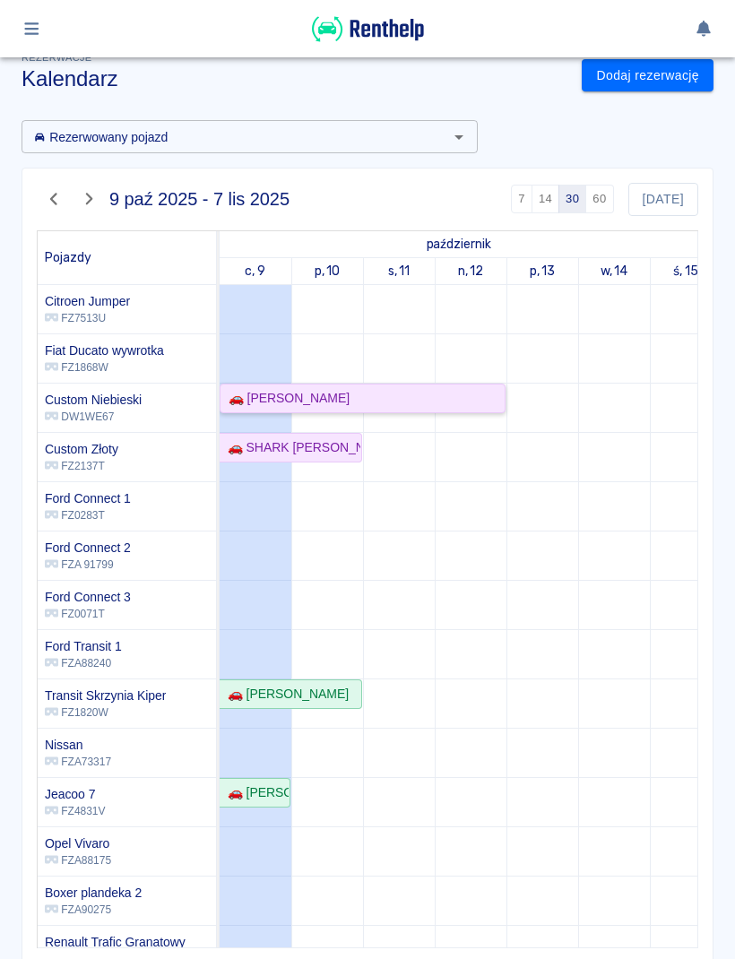
click at [464, 400] on div "🚗 [PERSON_NAME]" at bounding box center [362, 398] width 282 height 19
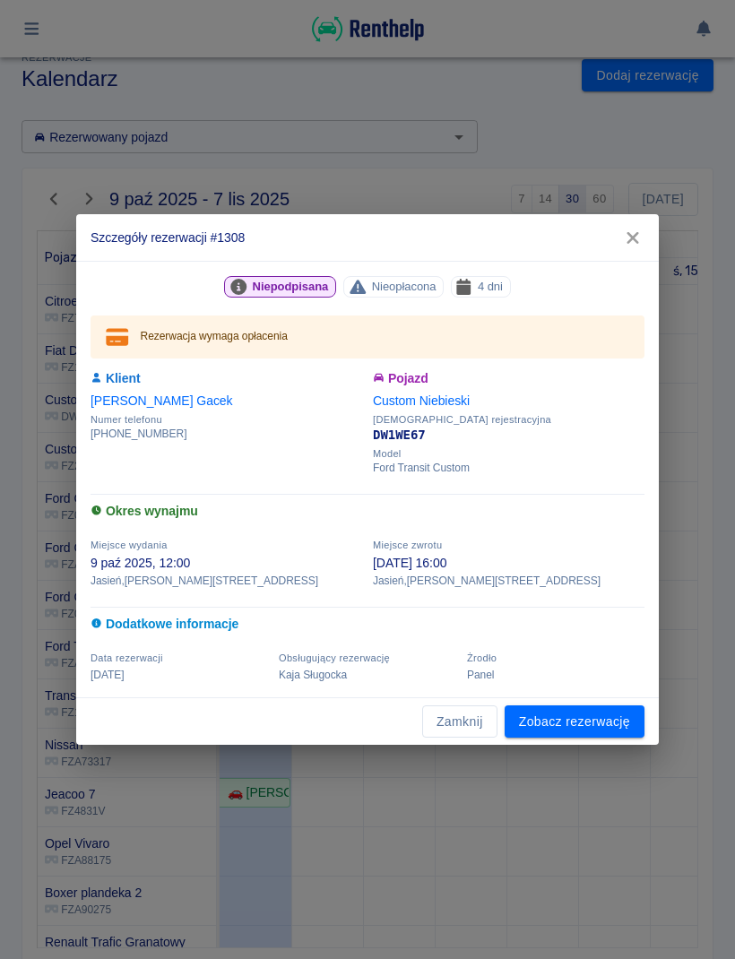
click at [486, 713] on button "Zamknij" at bounding box center [459, 721] width 75 height 33
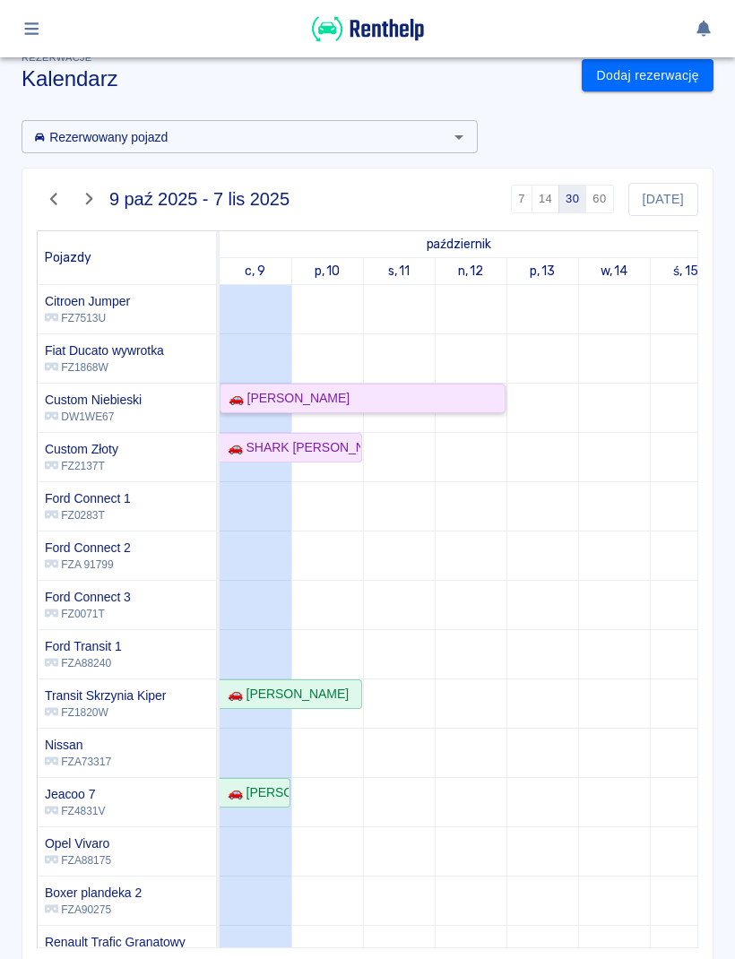
click at [455, 404] on div "🚗 [PERSON_NAME]" at bounding box center [362, 398] width 282 height 19
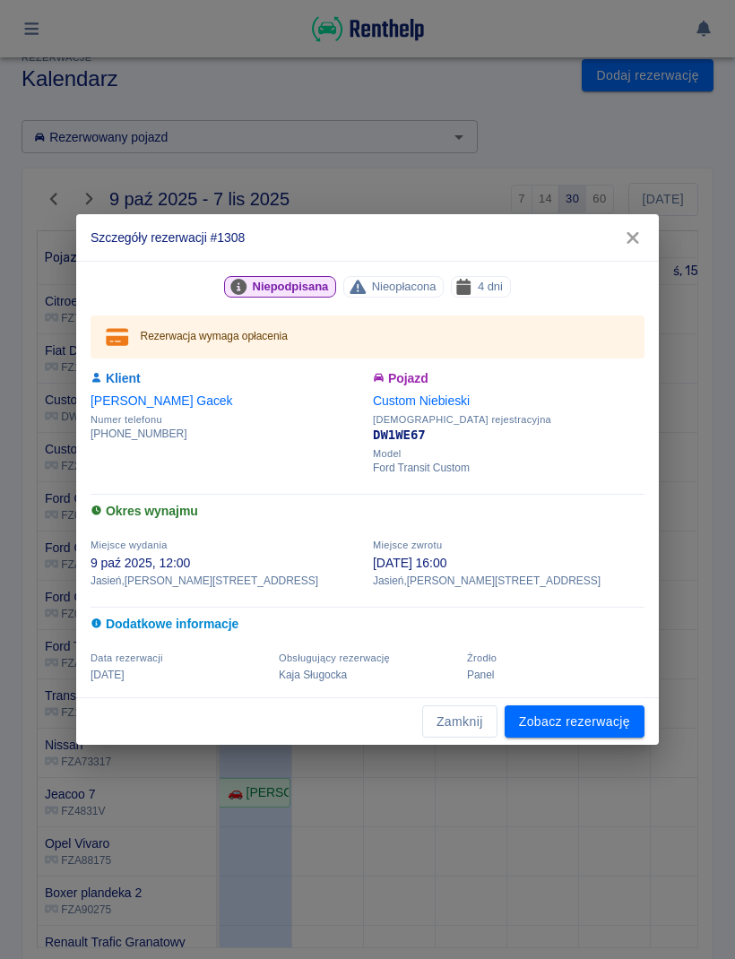
click at [585, 722] on link "Zobacz rezerwację" at bounding box center [575, 721] width 140 height 33
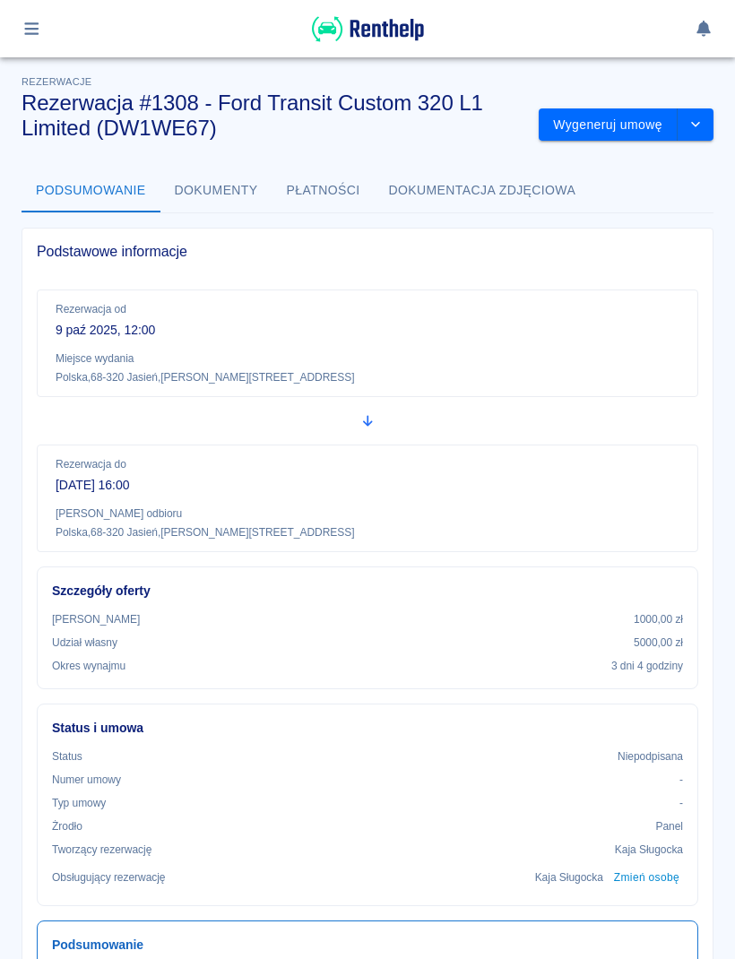
click at [691, 125] on icon "drop-down" at bounding box center [695, 124] width 14 height 12
click at [668, 168] on li "Modyfikuj rezerwację" at bounding box center [626, 163] width 145 height 30
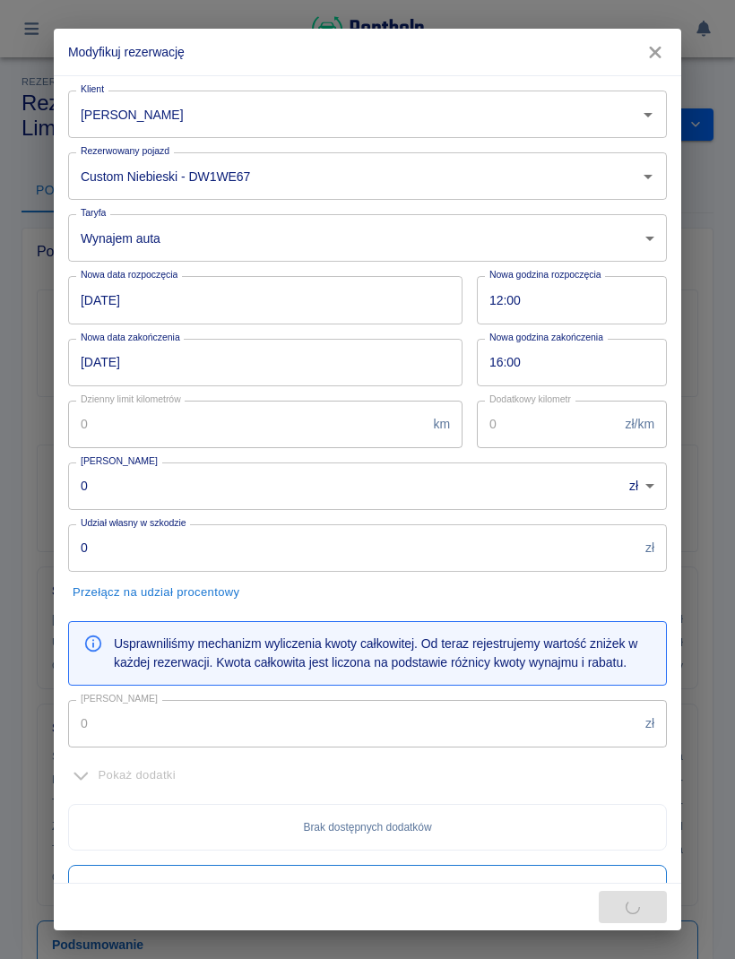
type input "1000"
type input "5000"
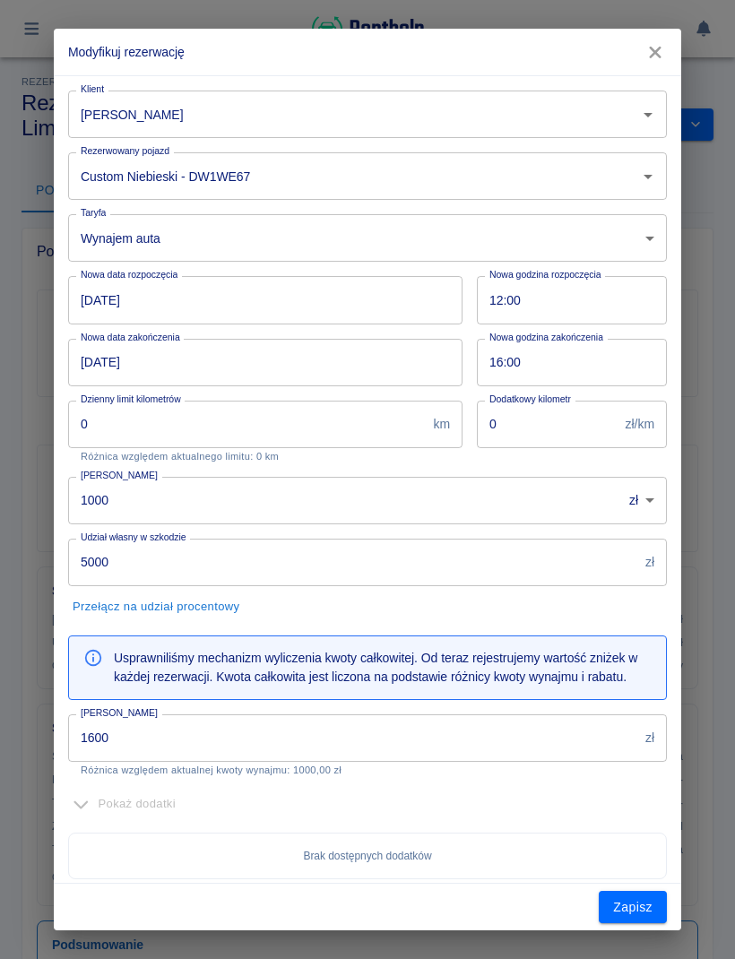
click at [461, 746] on input "1600" at bounding box center [353, 738] width 570 height 48
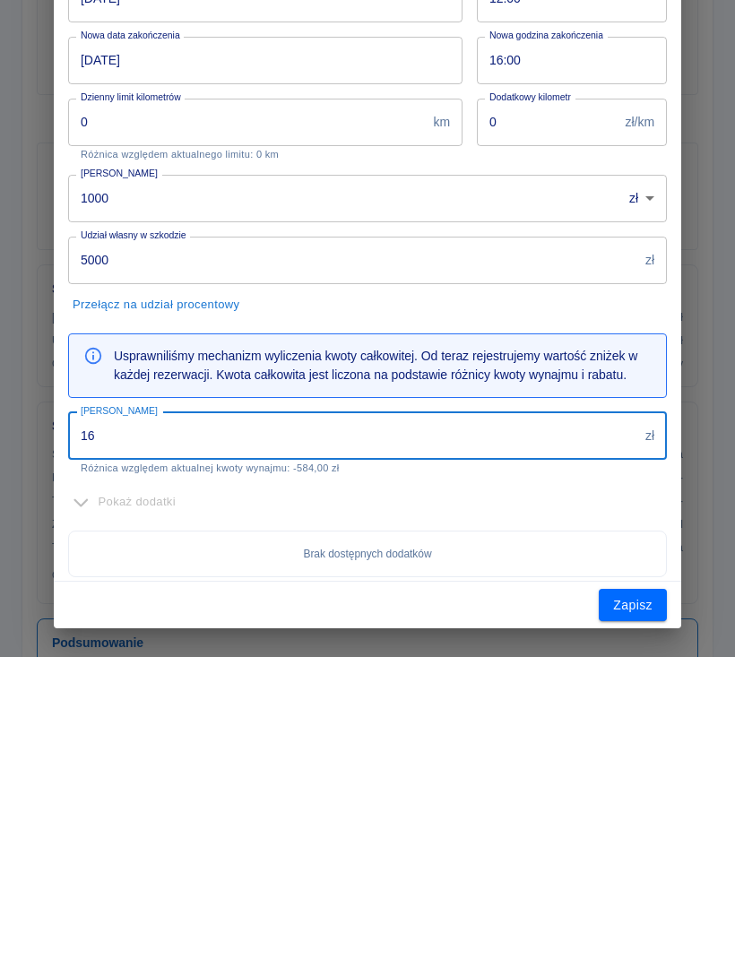
type input "1"
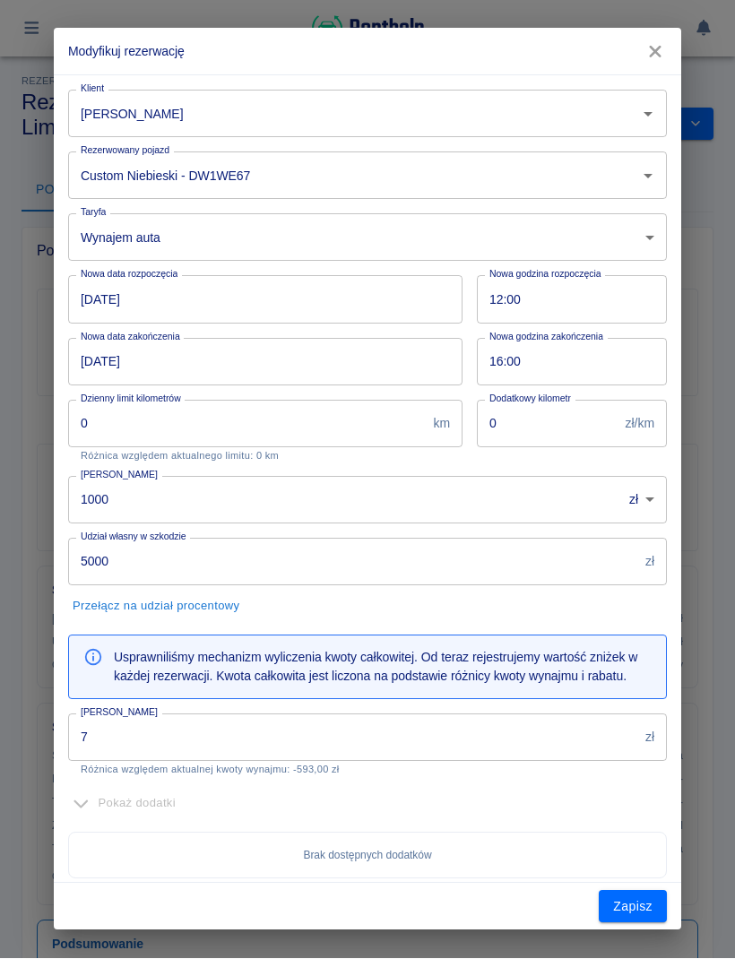
click at [480, 726] on input "7" at bounding box center [353, 738] width 570 height 48
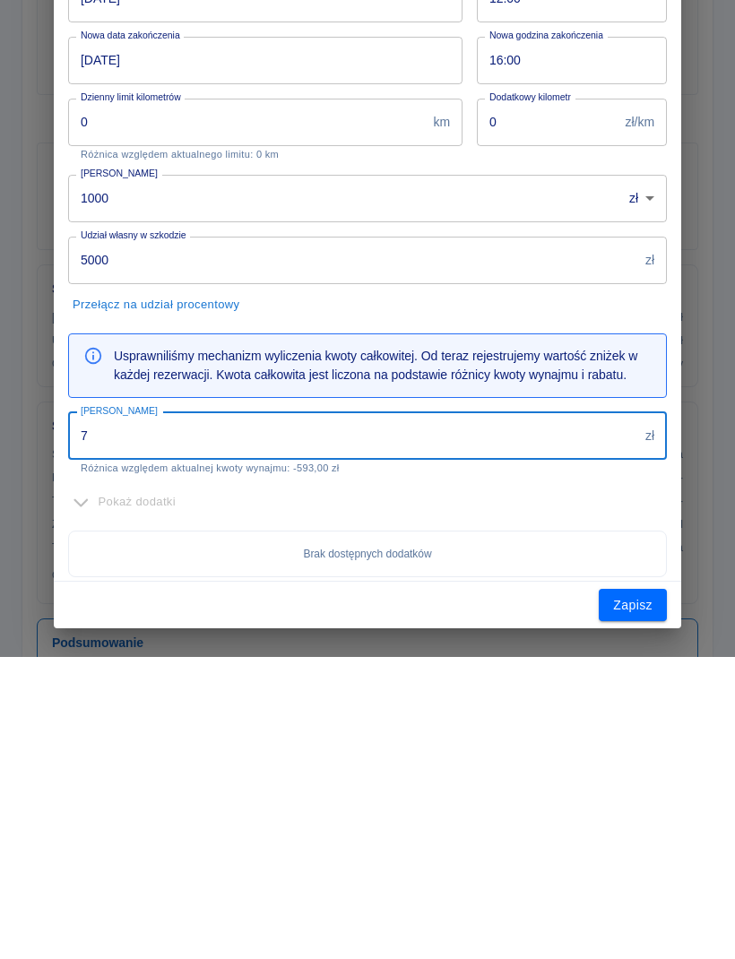
click at [567, 714] on input "7" at bounding box center [353, 738] width 570 height 48
click at [566, 714] on input "7" at bounding box center [353, 738] width 570 height 48
type input "750"
click at [641, 891] on button "Zapisz" at bounding box center [633, 907] width 68 height 33
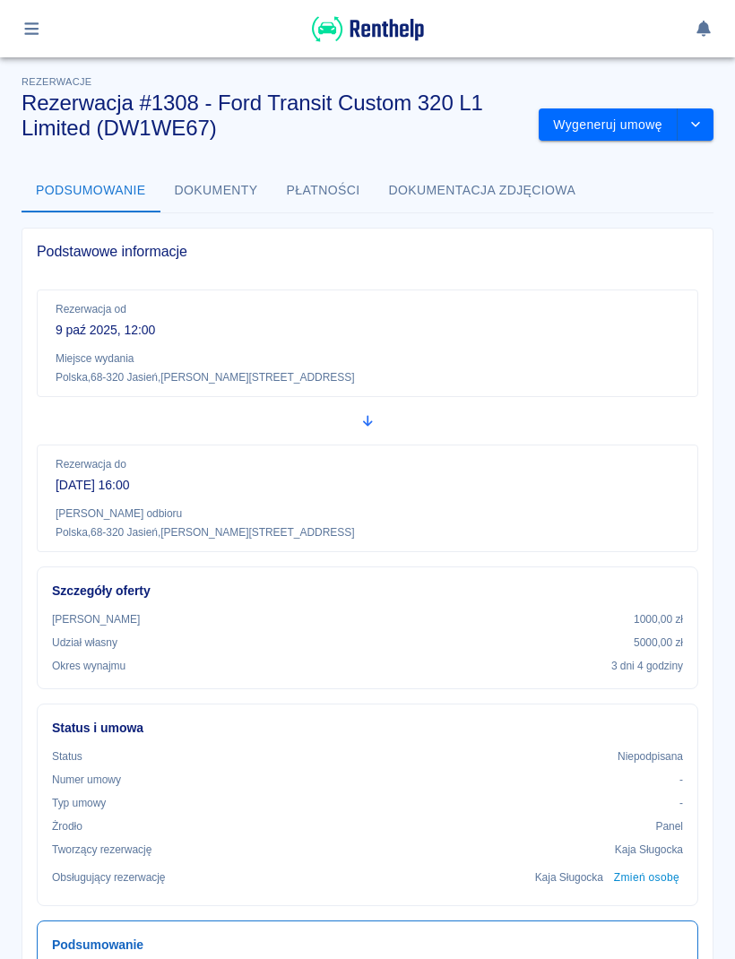
click at [31, 28] on icon "button" at bounding box center [31, 28] width 14 height 13
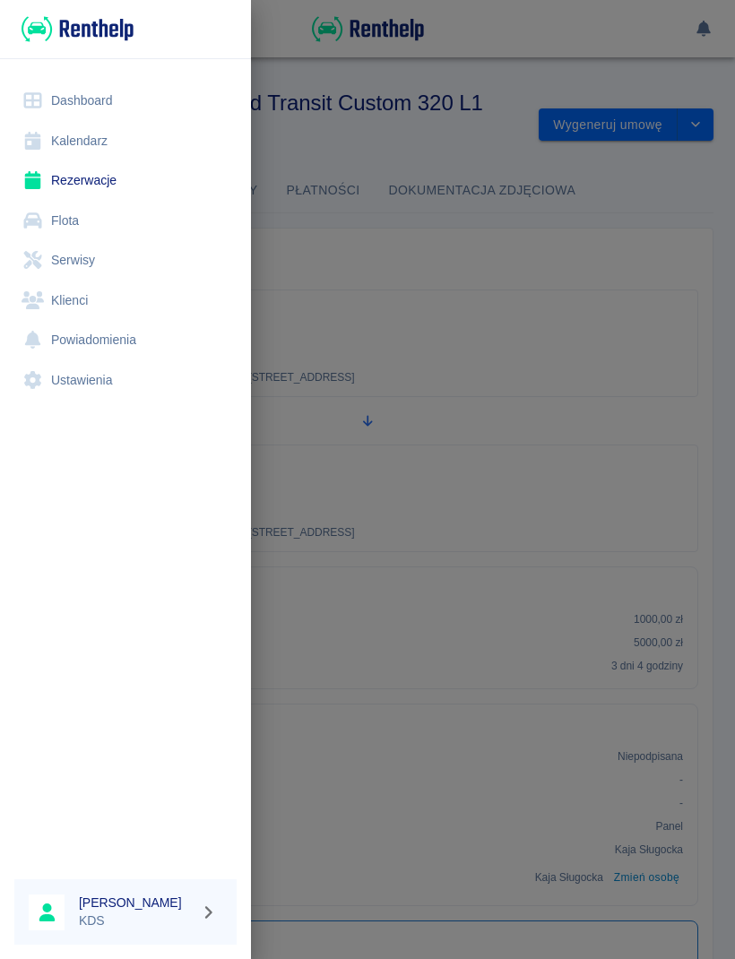
click at [69, 150] on link "Kalendarz" at bounding box center [125, 141] width 222 height 40
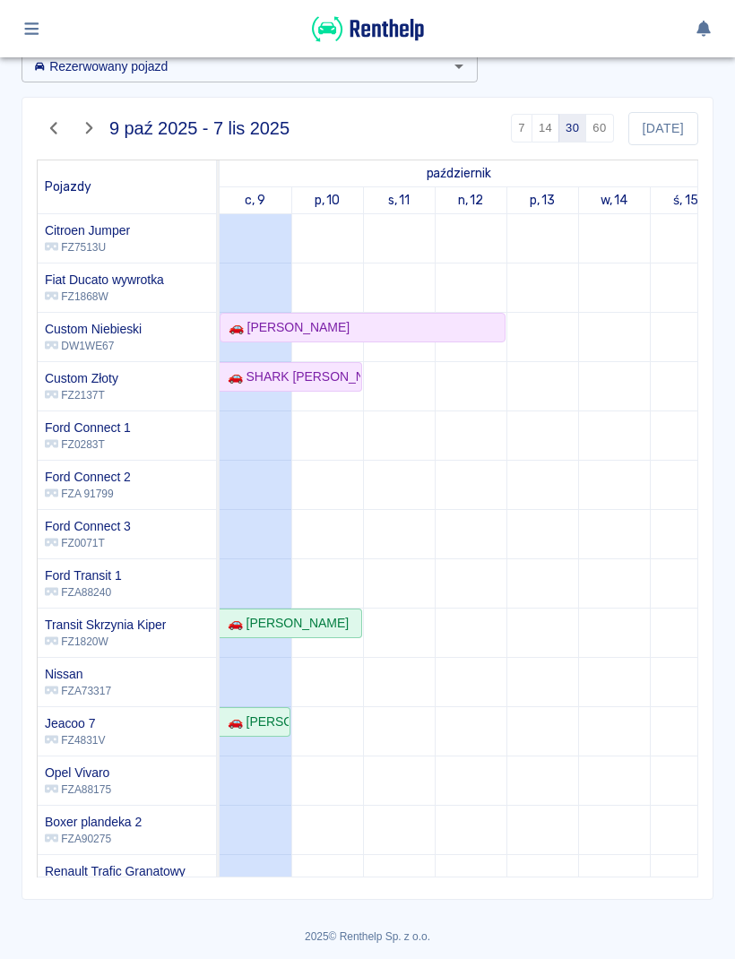
scroll to position [94, 0]
